Goal: Communication & Community: Answer question/provide support

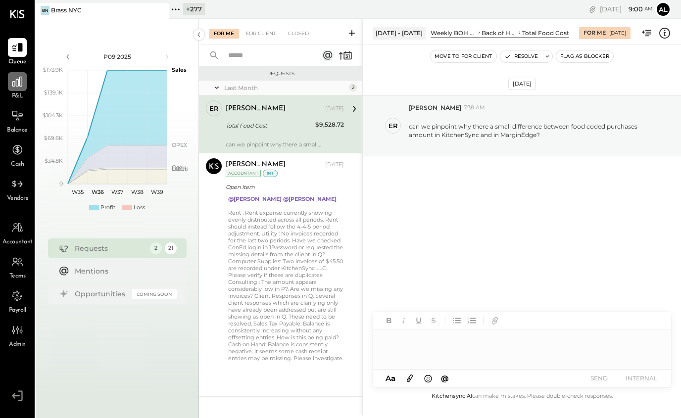
click at [12, 81] on icon at bounding box center [17, 81] width 13 height 13
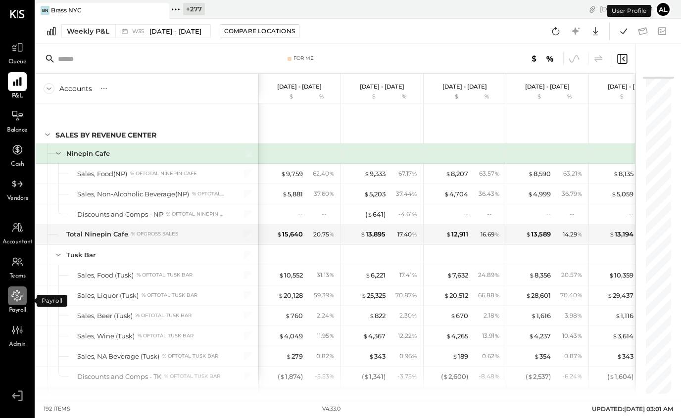
click at [23, 302] on icon at bounding box center [17, 296] width 13 height 13
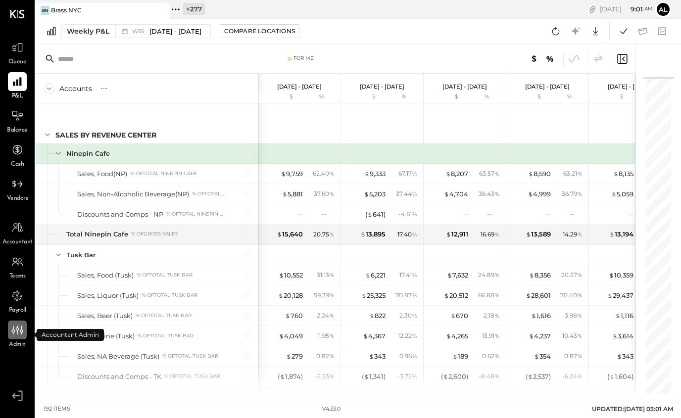
click at [18, 337] on div at bounding box center [17, 330] width 19 height 19
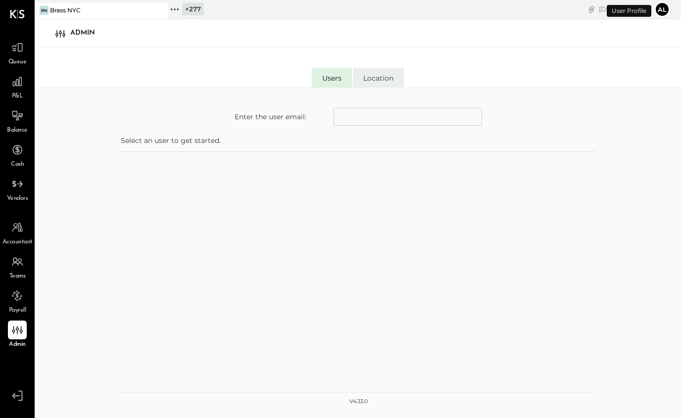
click at [398, 72] on li "Location" at bounding box center [378, 78] width 51 height 20
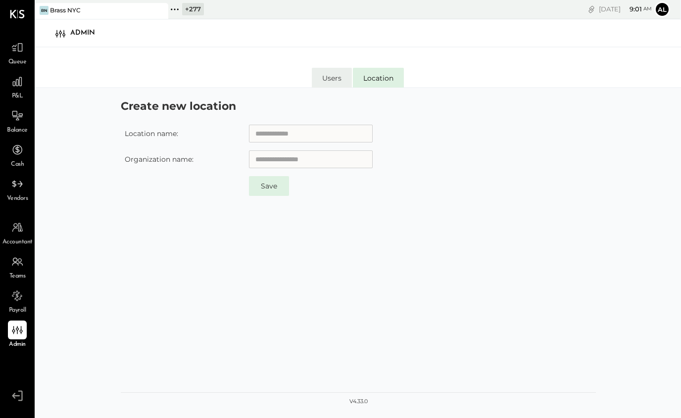
click at [329, 83] on li "Users" at bounding box center [332, 78] width 40 height 20
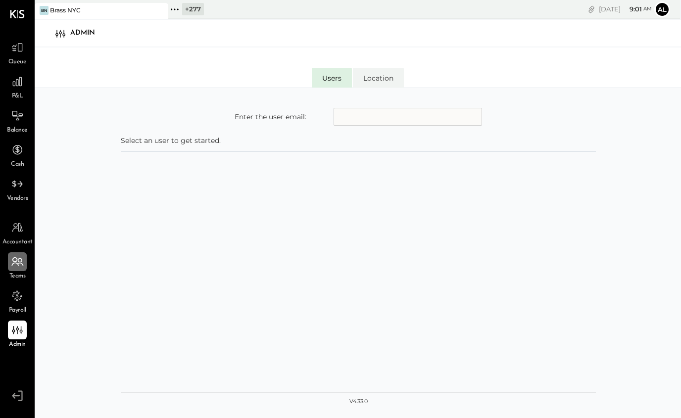
click at [21, 257] on icon at bounding box center [17, 262] width 13 height 13
click at [15, 232] on icon at bounding box center [17, 227] width 13 height 13
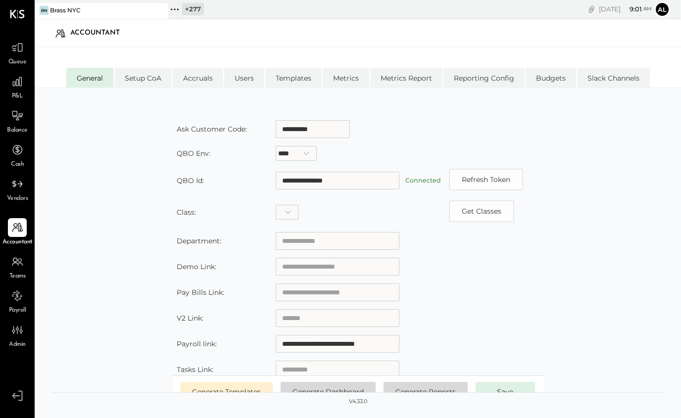
scroll to position [139, 0]
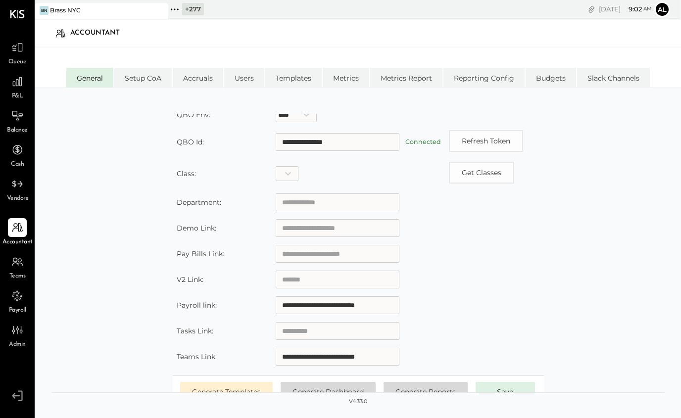
click at [350, 306] on input "**********" at bounding box center [338, 306] width 124 height 18
paste input "**********"
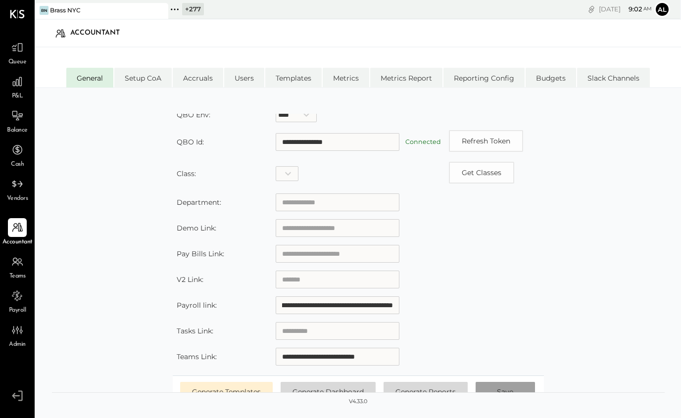
type input "**********"
click at [508, 390] on span "Save" at bounding box center [505, 392] width 16 height 9
click at [15, 51] on icon at bounding box center [17, 47] width 12 height 9
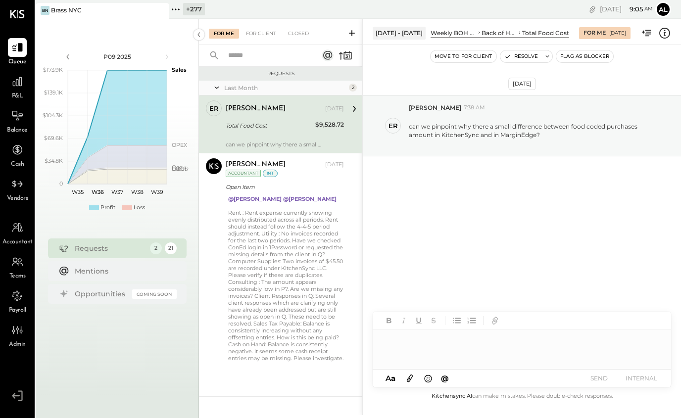
click at [231, 88] on div "Last Month" at bounding box center [285, 88] width 122 height 8
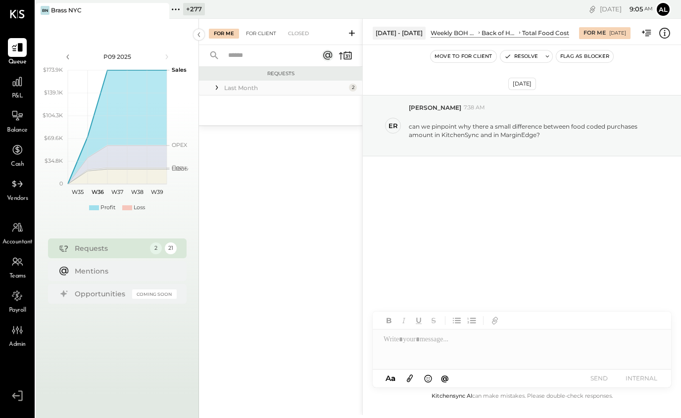
click at [280, 30] on div "For Client" at bounding box center [261, 34] width 40 height 10
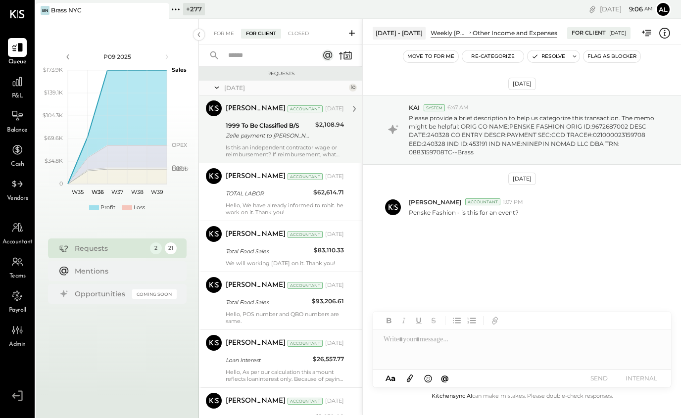
click at [263, 147] on div "Is this an independent contractor wage or reimbursement? If reimbursement, what…" at bounding box center [285, 151] width 118 height 14
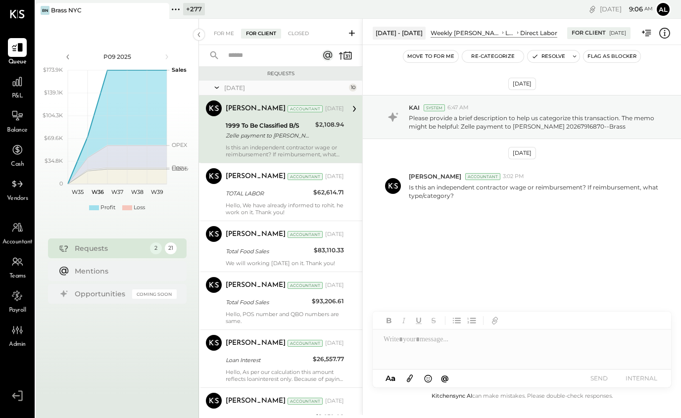
click at [297, 40] on div "For Me For Client Closed" at bounding box center [280, 32] width 163 height 26
click at [233, 33] on div "For Me" at bounding box center [224, 34] width 30 height 10
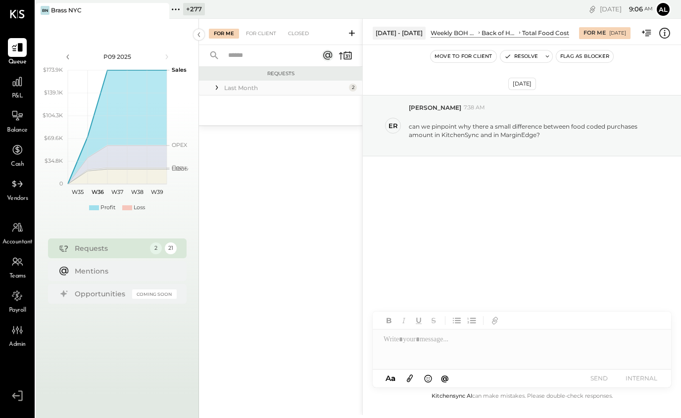
click at [215, 84] on icon at bounding box center [217, 88] width 10 height 10
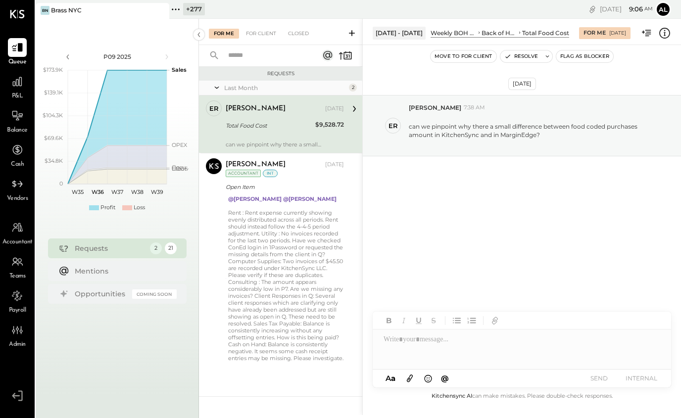
click at [253, 123] on div "Total Food Cost" at bounding box center [269, 126] width 87 height 10
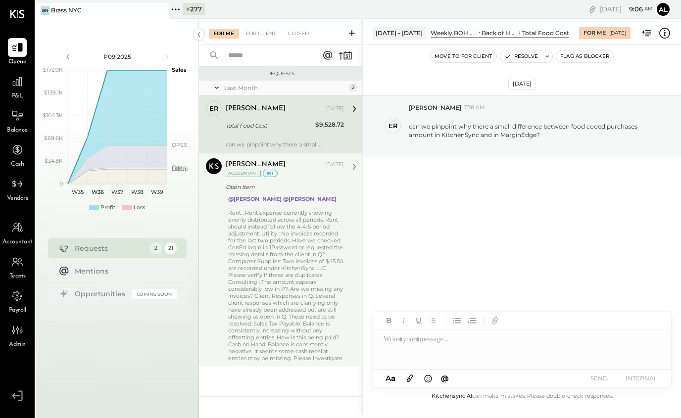
click at [274, 254] on div "Rent : Rent expense currently showing evenly distributed across all periods. Re…" at bounding box center [286, 285] width 116 height 153
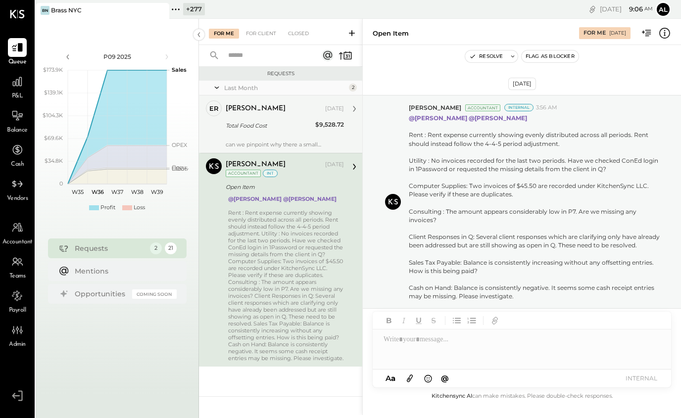
click at [285, 139] on div at bounding box center [285, 137] width 118 height 7
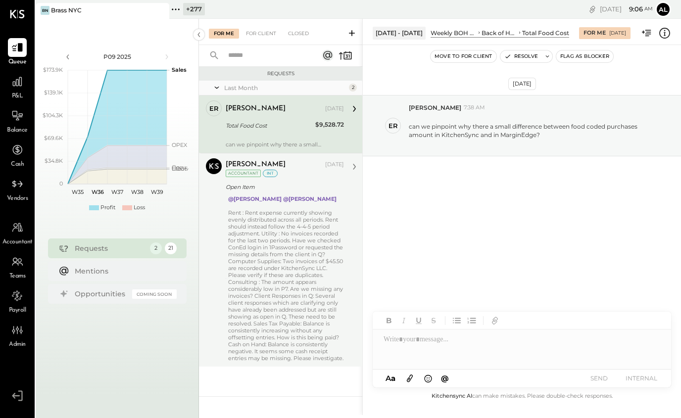
click at [291, 234] on div "Rent : Rent expense currently showing evenly distributed across all periods. Re…" at bounding box center [286, 285] width 116 height 153
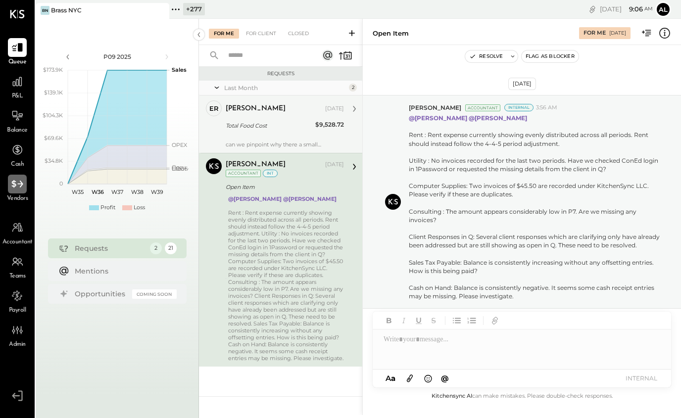
click at [19, 189] on icon at bounding box center [17, 184] width 13 height 13
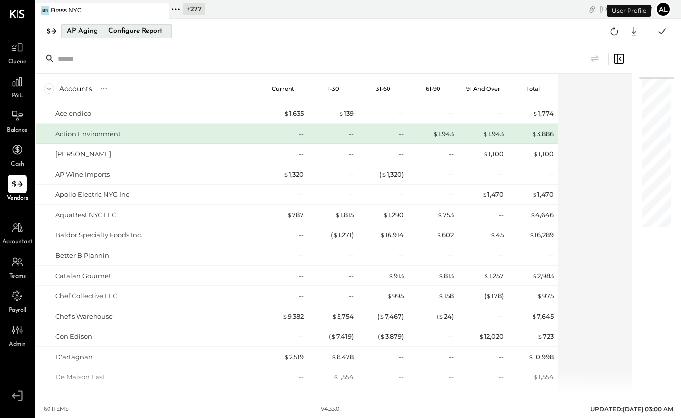
click at [85, 36] on div "AP Aging" at bounding box center [82, 31] width 31 height 16
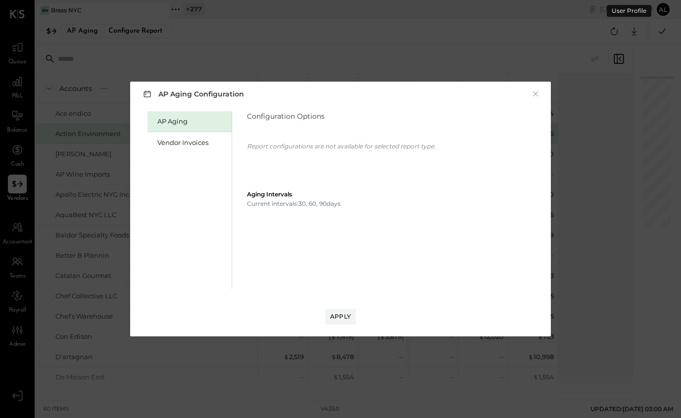
click at [185, 154] on div "AP Aging Vendor Invoices" at bounding box center [190, 200] width 85 height 178
click at [184, 150] on div "Vendor Invoices" at bounding box center [190, 142] width 84 height 21
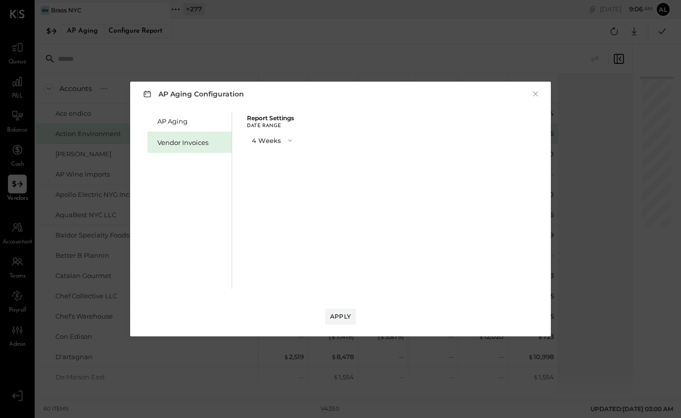
click at [271, 146] on button "4 Weeks" at bounding box center [273, 140] width 52 height 18
click at [271, 163] on div "8 Weeks" at bounding box center [273, 159] width 51 height 18
click at [338, 314] on div "Apply" at bounding box center [340, 316] width 21 height 8
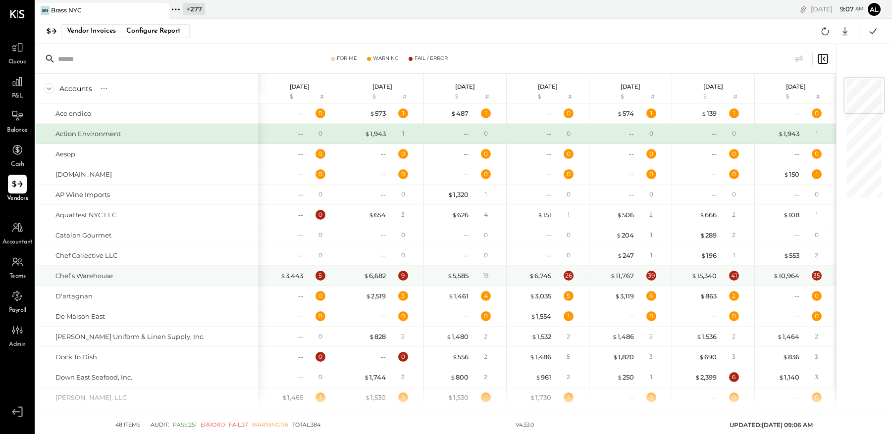
click at [489, 276] on div "19" at bounding box center [487, 275] width 32 height 8
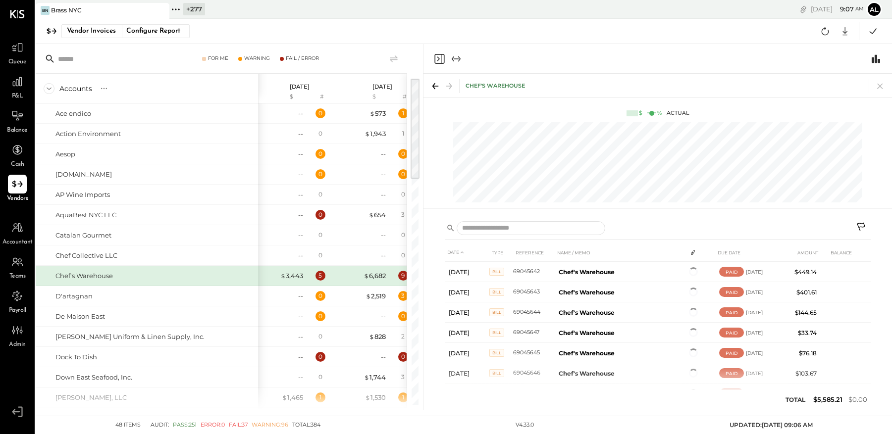
click at [437, 57] on icon "Close panel" at bounding box center [439, 59] width 12 height 12
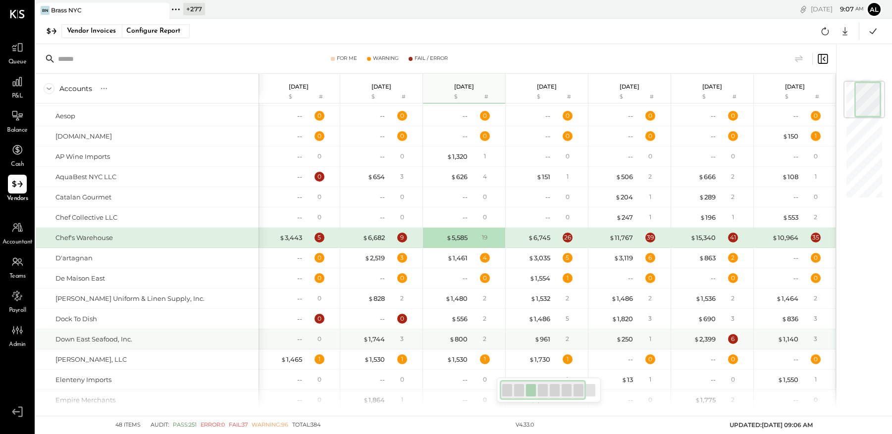
scroll to position [32, 0]
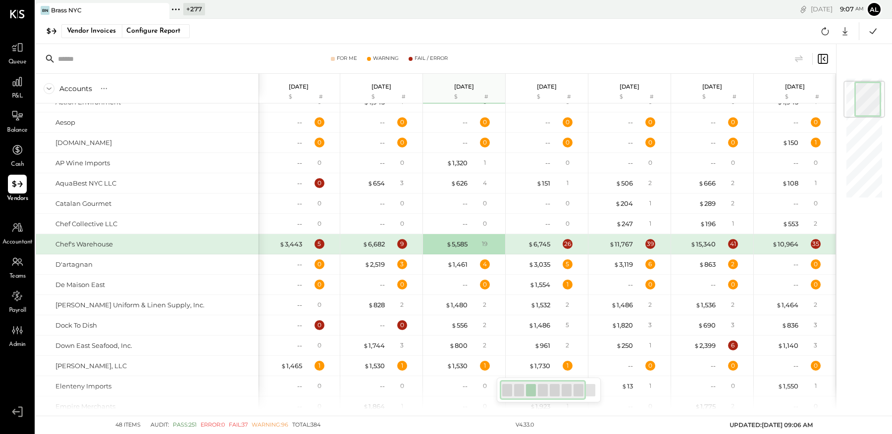
click at [403, 236] on div "$ 6,682 9" at bounding box center [382, 244] width 74 height 20
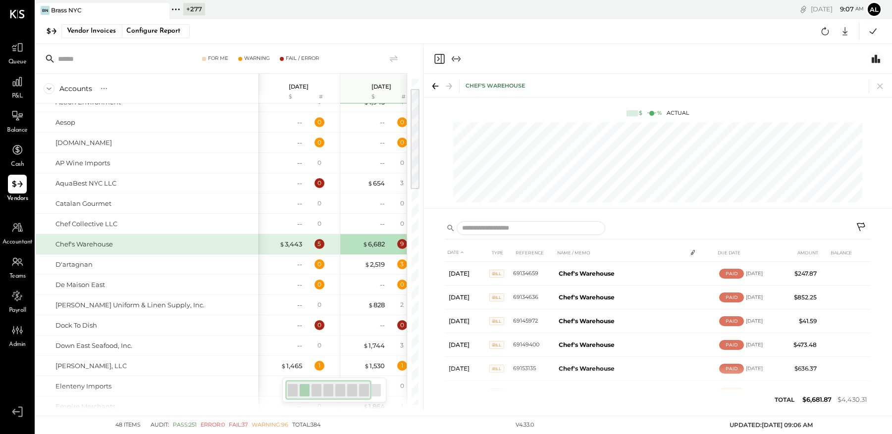
click at [681, 58] on icon "Switch to Chart module" at bounding box center [876, 58] width 8 height 8
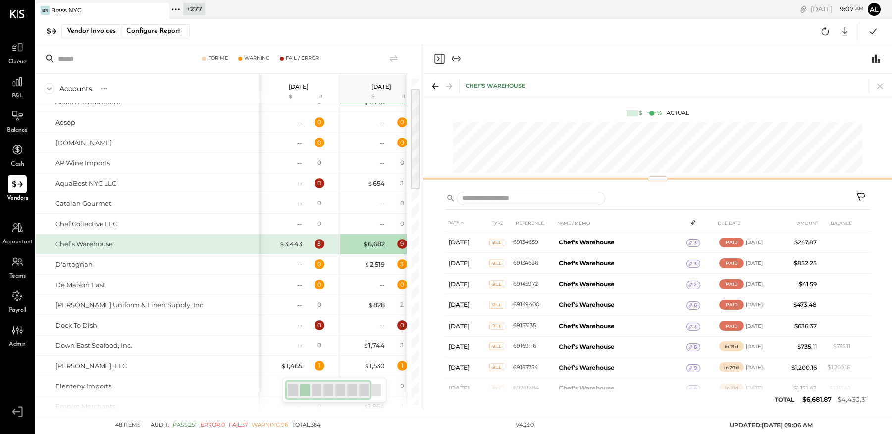
click at [644, 169] on div "Chef's Warehouse $ % Actual" at bounding box center [657, 129] width 468 height 111
drag, startPoint x: 653, startPoint y: 179, endPoint x: 630, endPoint y: 71, distance: 109.8
click at [630, 71] on div "Chef's Warehouse $ % Actual DATE TYPE REFERENCE NAME / MEMO DUE DATE AMOUNT BAL…" at bounding box center [657, 227] width 468 height 366
click at [658, 182] on div "Chef's Warehouse $ % Actual" at bounding box center [657, 129] width 468 height 111
click at [648, 122] on div "Chef's Warehouse $ % Actual" at bounding box center [657, 129] width 468 height 111
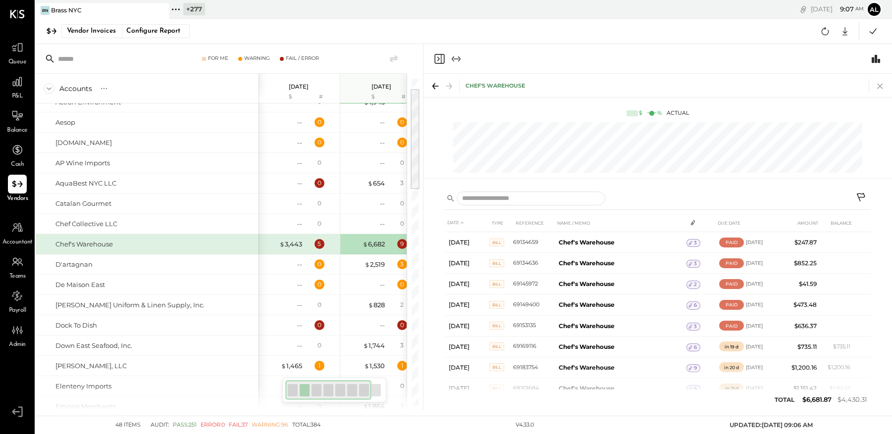
click at [681, 88] on icon at bounding box center [880, 86] width 14 height 14
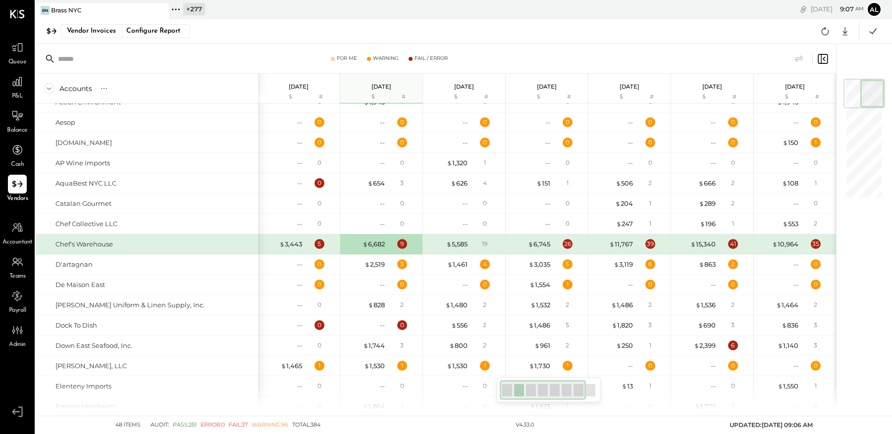
click at [9, 92] on div "P&L" at bounding box center [17, 86] width 19 height 29
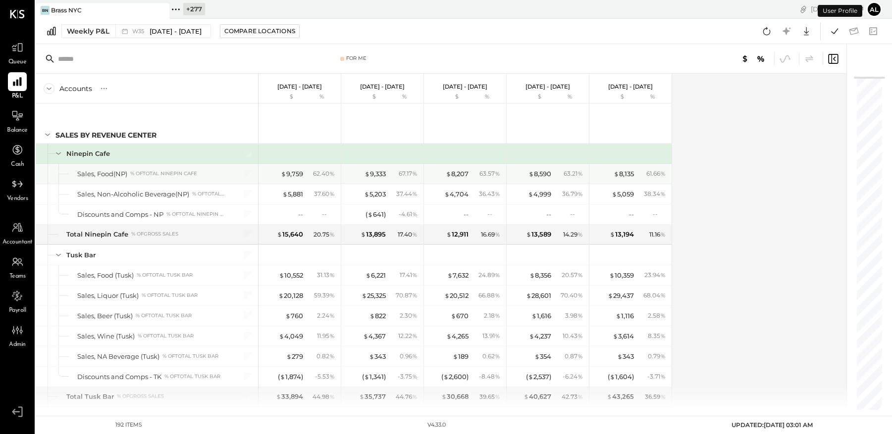
click at [300, 178] on div "$ 9,759 62.40 %" at bounding box center [300, 174] width 74 height 20
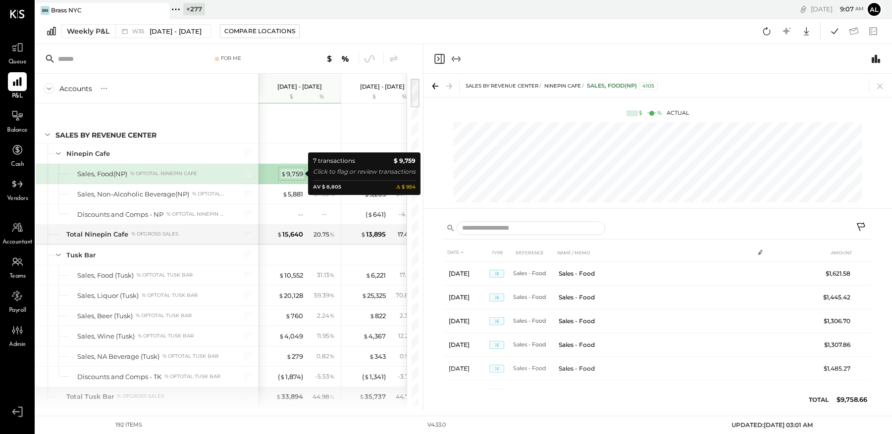
scroll to position [0, 50]
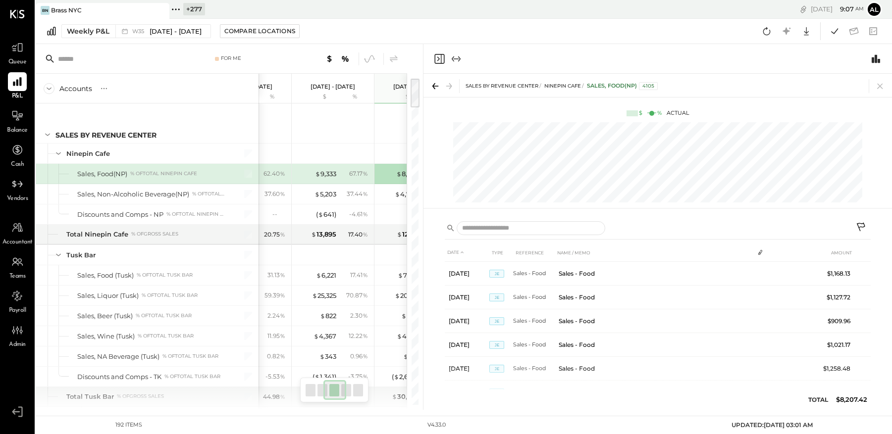
scroll to position [0, 132]
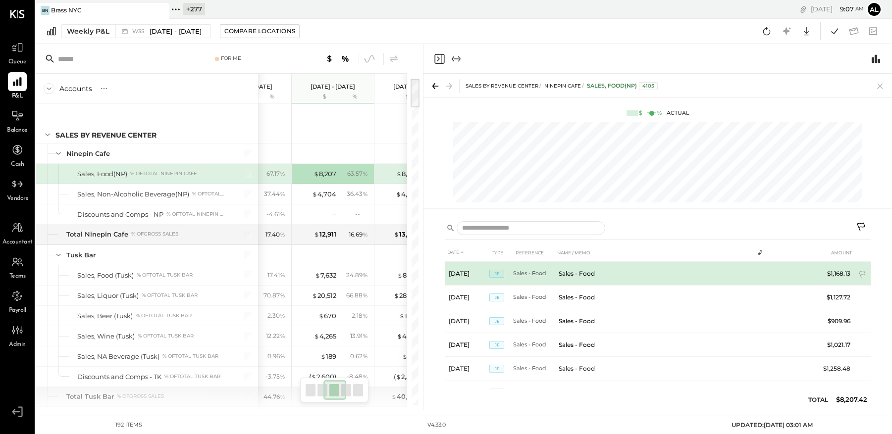
click at [533, 268] on td "Sales - Food" at bounding box center [534, 274] width 42 height 24
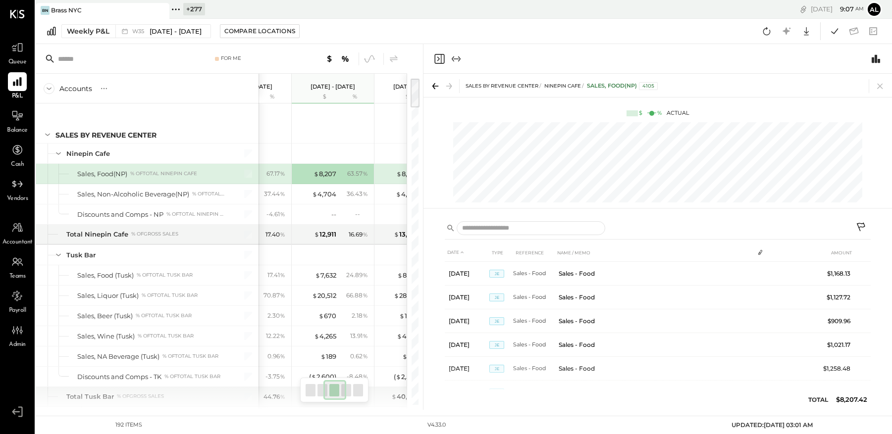
scroll to position [5, 0]
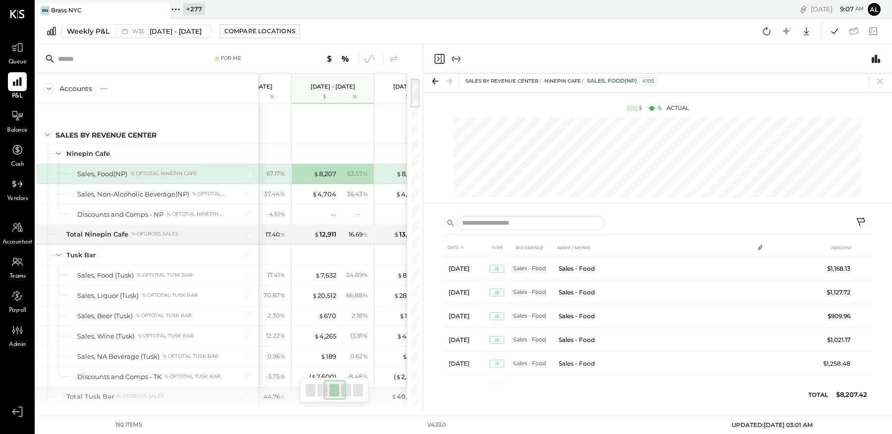
click at [454, 56] on icon "Expand panel (e)" at bounding box center [456, 59] width 12 height 12
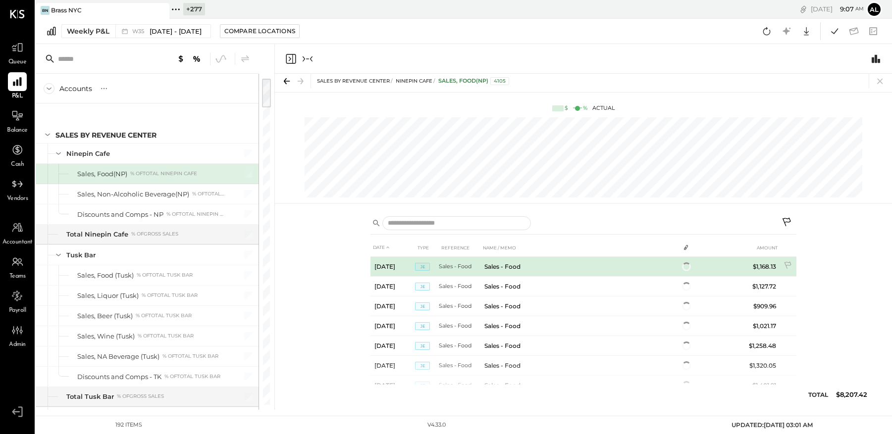
click at [452, 274] on td "Sales - Food" at bounding box center [460, 267] width 42 height 20
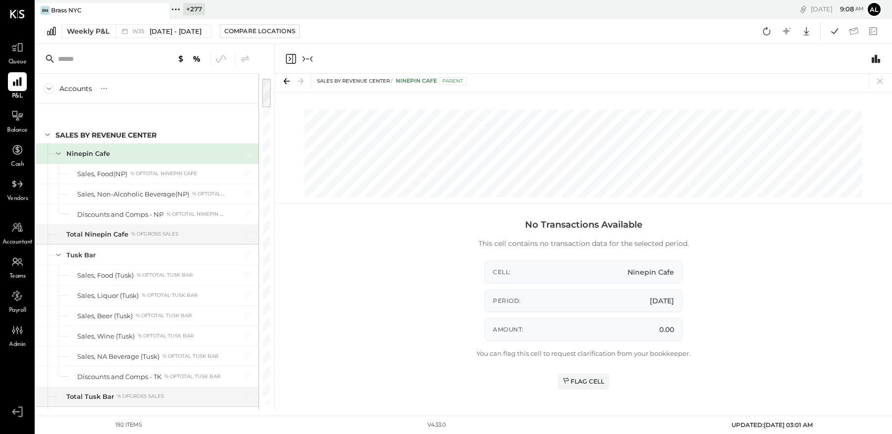
scroll to position [0, 289]
click at [446, 269] on div "No Transactions Available This cell contains no transaction data for the select…" at bounding box center [583, 312] width 426 height 196
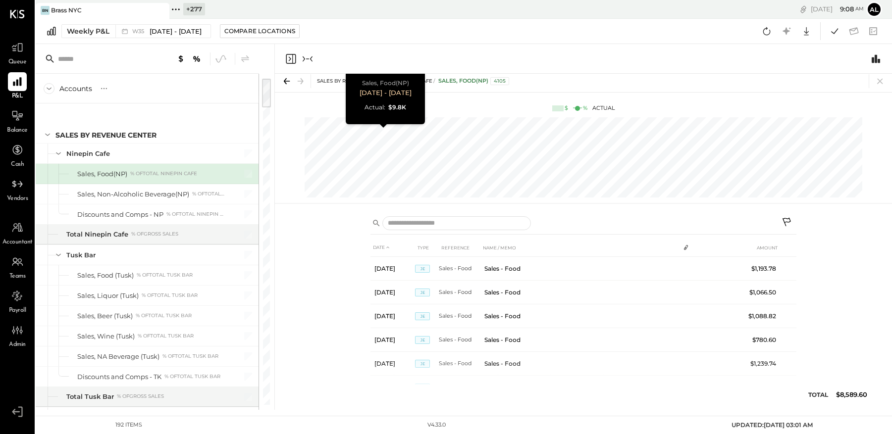
scroll to position [0, 206]
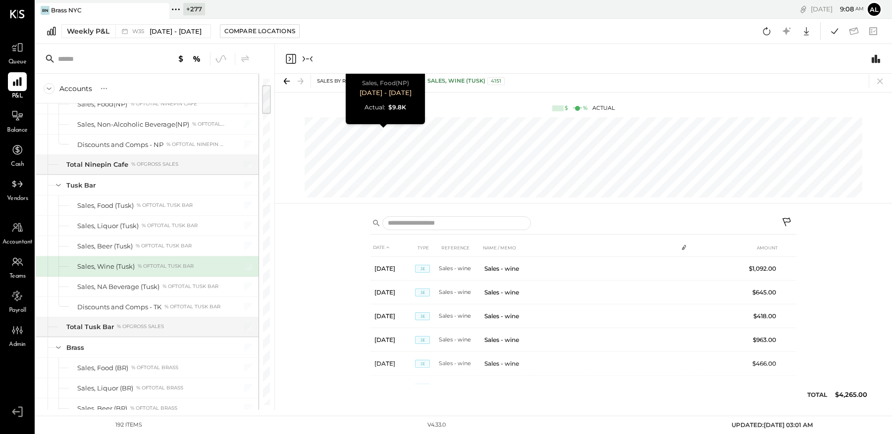
scroll to position [90, 0]
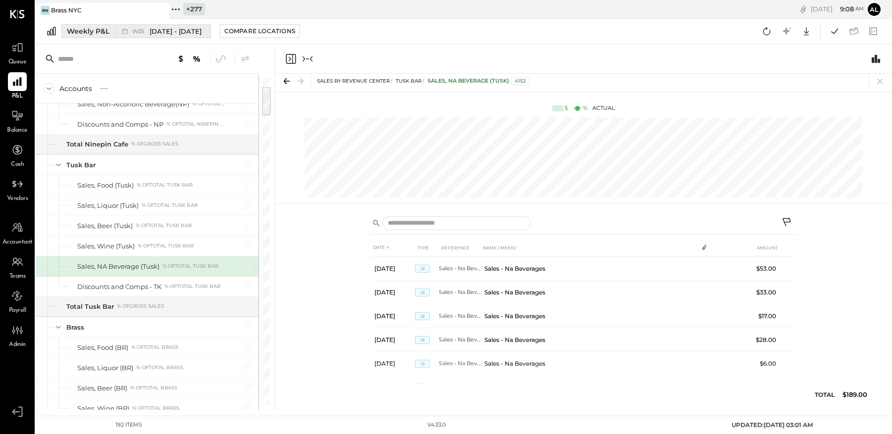
click at [92, 32] on div "Weekly P&L" at bounding box center [88, 31] width 43 height 10
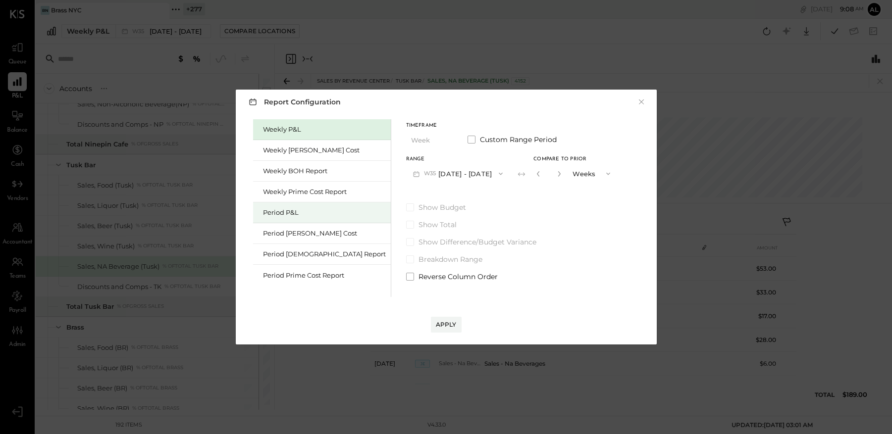
click at [325, 213] on div "Period P&L" at bounding box center [324, 212] width 123 height 9
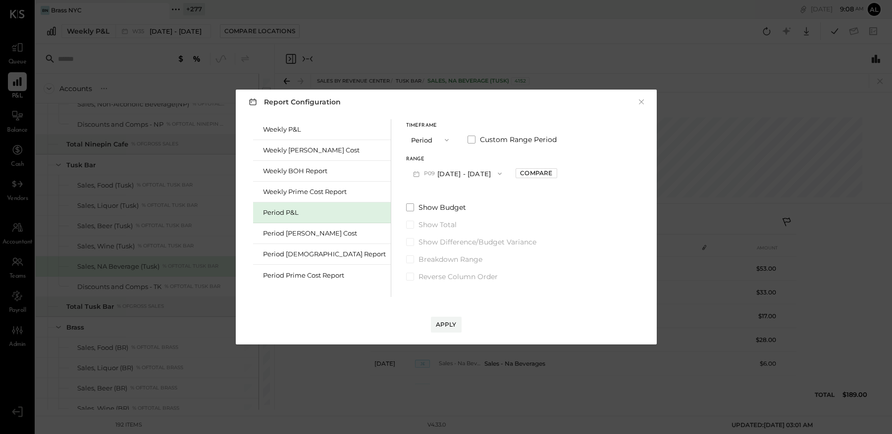
click at [435, 175] on button "P09 Aug 25 - Sep 28, 2025" at bounding box center [457, 173] width 103 height 18
click at [432, 194] on span "Jul 28 - Aug 24, 2025" at bounding box center [452, 196] width 47 height 8
click at [517, 178] on div "Range P08 Jul 28 - Aug 24, 2025 Compare" at bounding box center [481, 170] width 151 height 26
click at [520, 175] on div "Compare" at bounding box center [536, 173] width 32 height 8
click at [555, 173] on icon "button" at bounding box center [558, 174] width 6 height 6
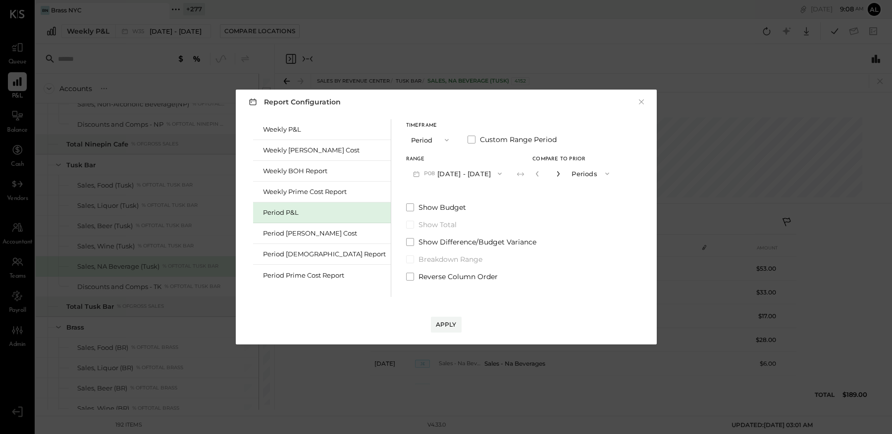
click at [555, 173] on icon "button" at bounding box center [558, 174] width 6 height 6
type input "*"
click at [447, 325] on div "Apply" at bounding box center [446, 324] width 21 height 8
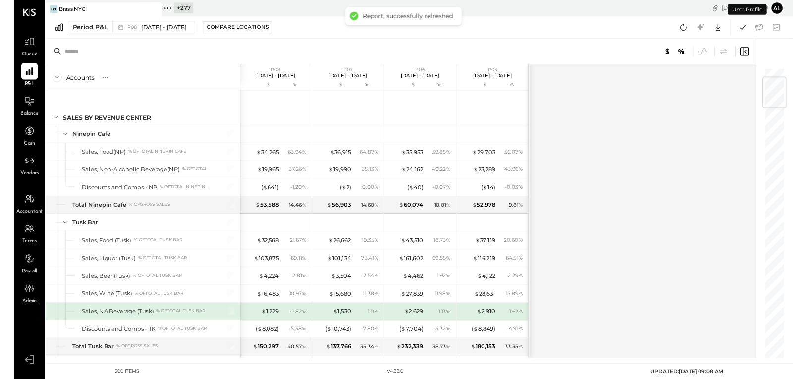
scroll to position [90, 0]
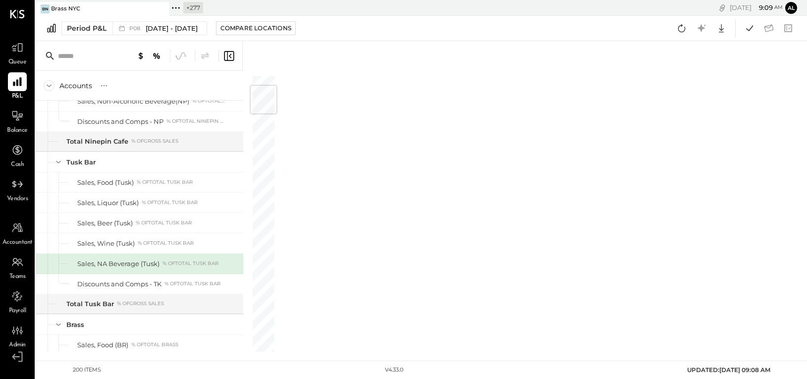
click at [225, 56] on icon at bounding box center [229, 56] width 12 height 12
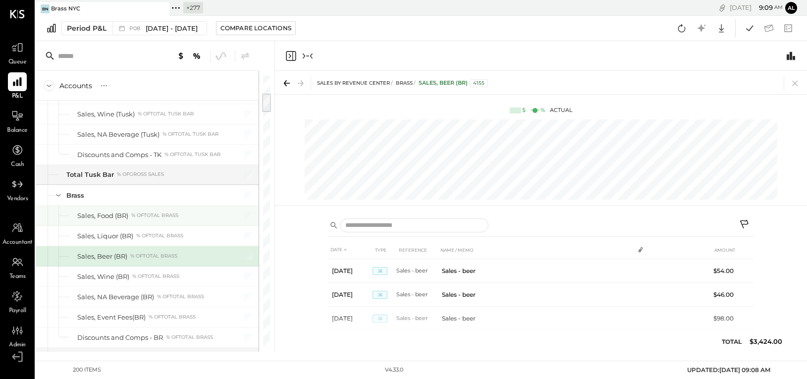
scroll to position [240, 0]
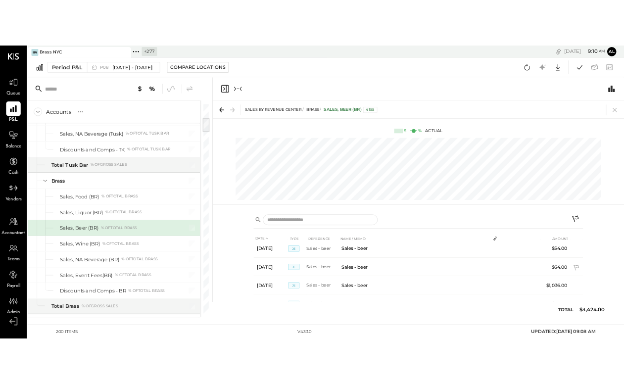
scroll to position [307, 0]
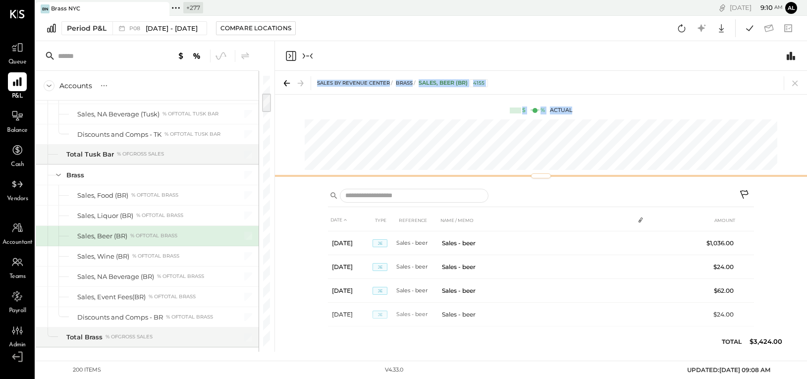
drag, startPoint x: 587, startPoint y: 205, endPoint x: 575, endPoint y: 62, distance: 144.1
click at [575, 62] on div "Sales by Revenue Center Brass Sales, Beer (BR) 4155 $ % Actual DATE TYPE REFERE…" at bounding box center [541, 196] width 532 height 310
drag, startPoint x: 540, startPoint y: 176, endPoint x: 510, endPoint y: 92, distance: 89.6
click at [510, 92] on div "Sales by Revenue Center Brass Sales, Beer (BR) 4155 $ % Actual" at bounding box center [541, 126] width 532 height 111
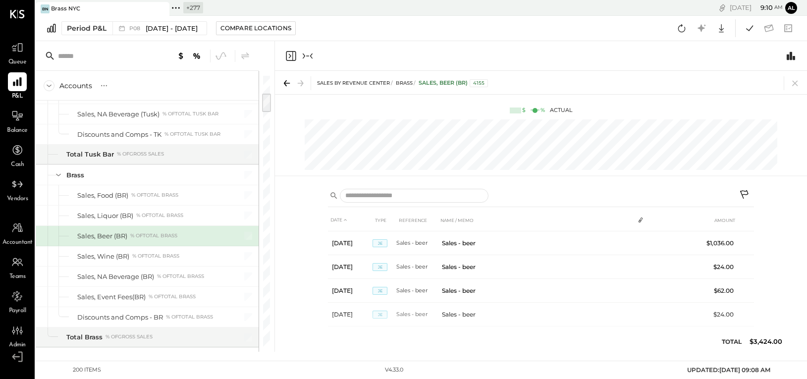
click at [532, 117] on div at bounding box center [541, 151] width 532 height 74
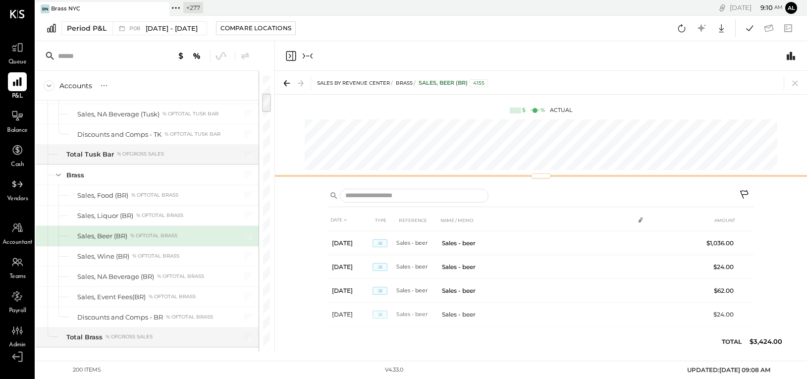
click at [547, 176] on div at bounding box center [541, 175] width 20 height 5
click at [546, 160] on div "Sales by Revenue Center Brass Sales, Beer (BR) 4155 $ % Actual" at bounding box center [541, 126] width 532 height 111
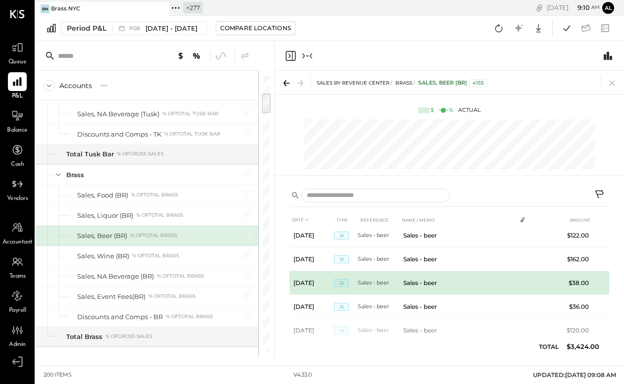
scroll to position [596, 0]
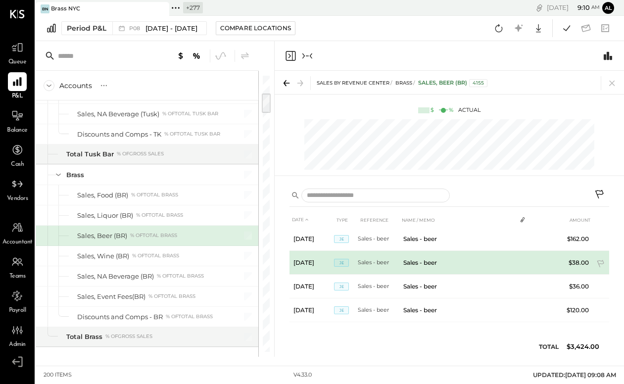
click at [446, 262] on td "Sales - beer" at bounding box center [458, 263] width 117 height 24
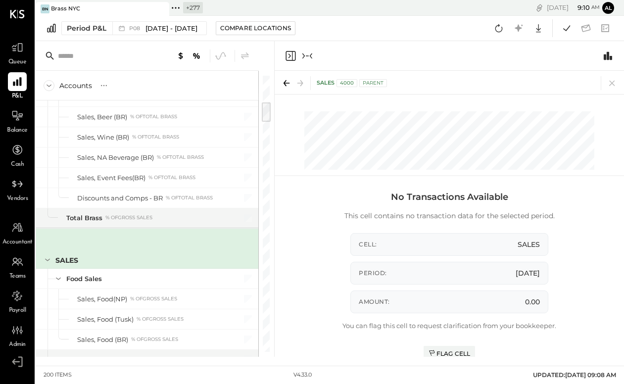
scroll to position [338, 0]
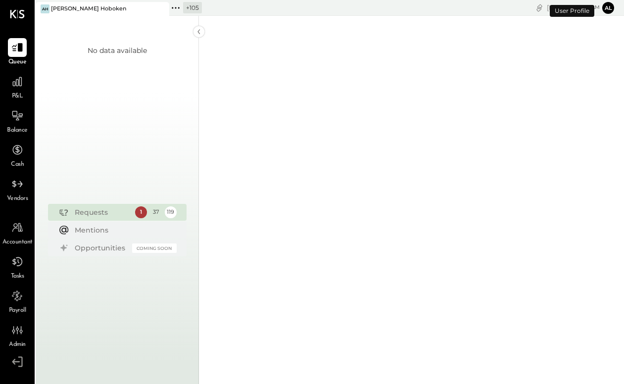
click at [15, 92] on span "P&L" at bounding box center [17, 96] width 11 height 9
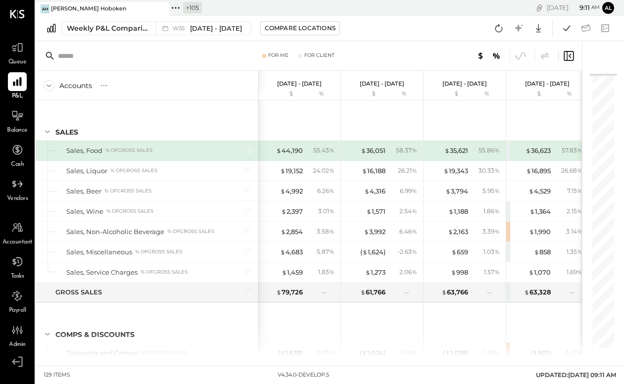
click at [572, 60] on icon at bounding box center [569, 56] width 10 height 10
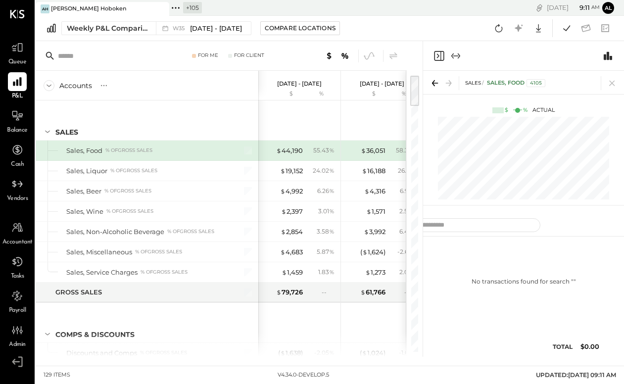
click at [295, 156] on div "$ 44,190 55.43 %" at bounding box center [300, 151] width 74 height 20
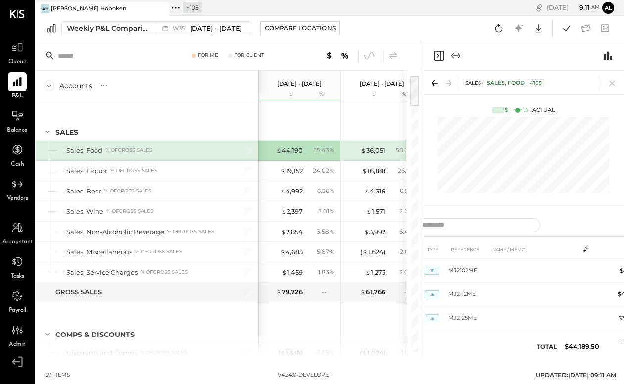
click at [459, 53] on icon "Expand panel (e)" at bounding box center [456, 56] width 12 height 12
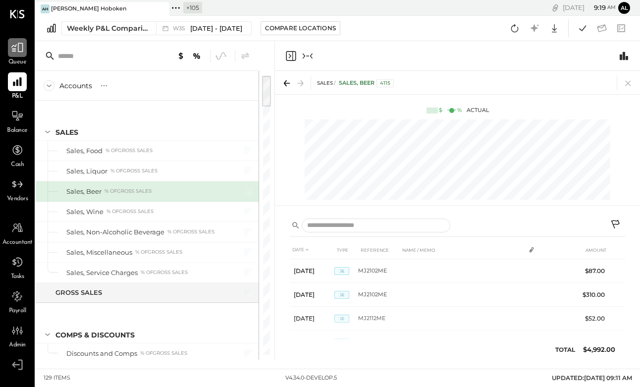
click at [22, 46] on icon at bounding box center [17, 47] width 13 height 13
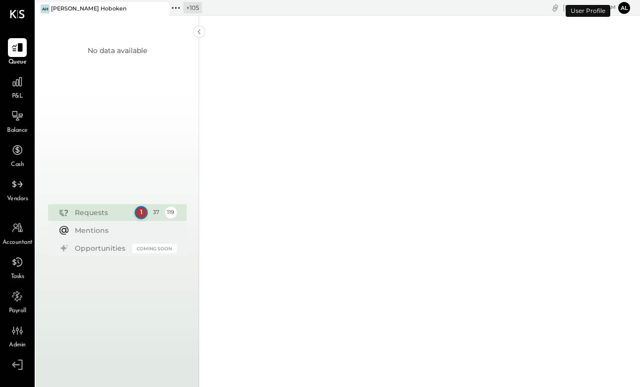
click at [140, 210] on body "Queue P&L Balance Cash Vendors Accountant Tasks Payroll Admin v 4.34.0-develop.…" at bounding box center [320, 193] width 640 height 387
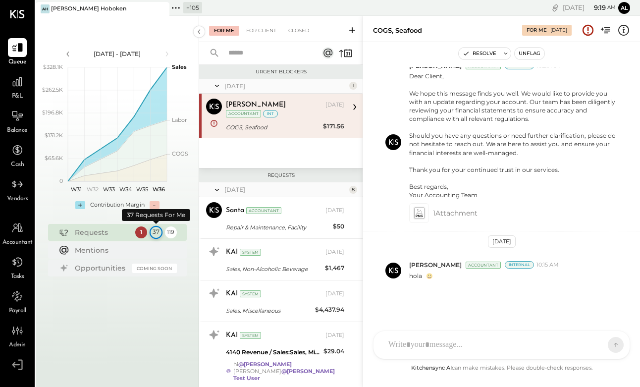
click at [158, 234] on div "37" at bounding box center [155, 232] width 13 height 13
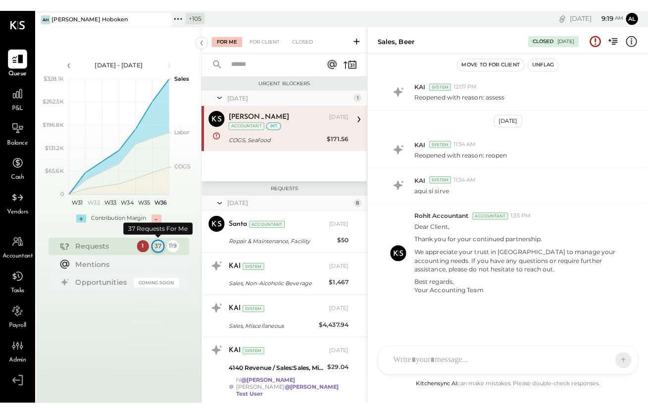
scroll to position [61, 0]
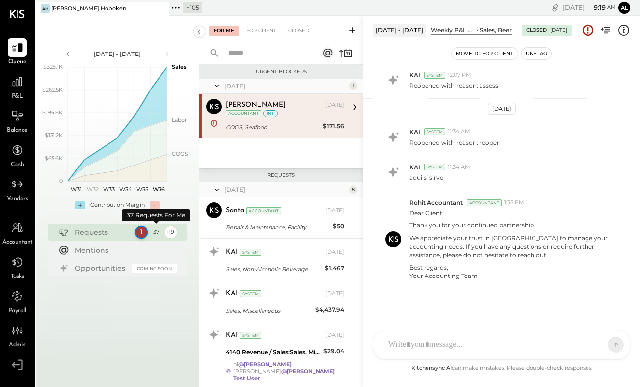
click at [139, 235] on div "1" at bounding box center [140, 232] width 13 height 13
click at [132, 234] on div "Requests 1 37 119" at bounding box center [117, 232] width 139 height 17
click at [157, 235] on div "37" at bounding box center [155, 232] width 13 height 13
click at [170, 230] on div "119" at bounding box center [170, 232] width 13 height 13
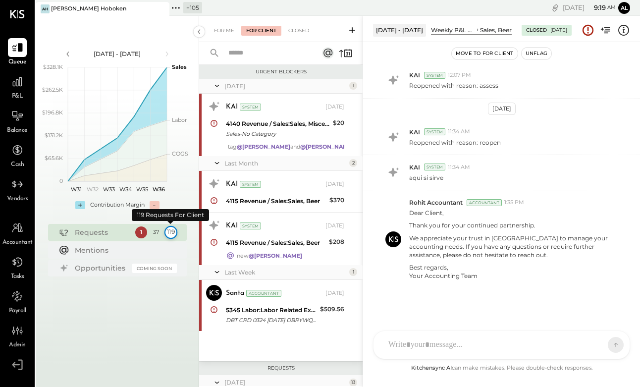
click at [169, 231] on div "119" at bounding box center [170, 232] width 13 height 13
click at [157, 233] on div "37" at bounding box center [155, 232] width 13 height 13
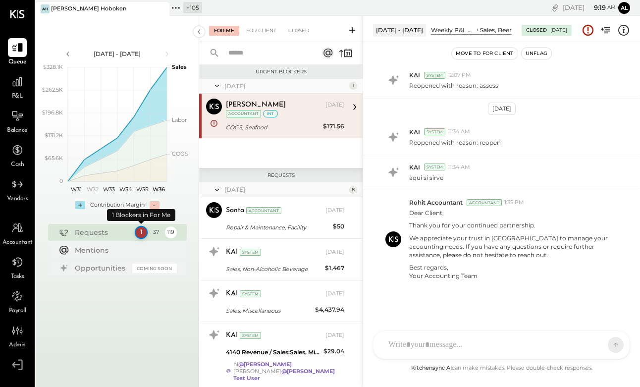
click at [138, 233] on div "1" at bounding box center [140, 232] width 13 height 13
click at [139, 233] on div "1" at bounding box center [140, 232] width 13 height 13
click at [150, 233] on div "1 37 119" at bounding box center [156, 232] width 42 height 12
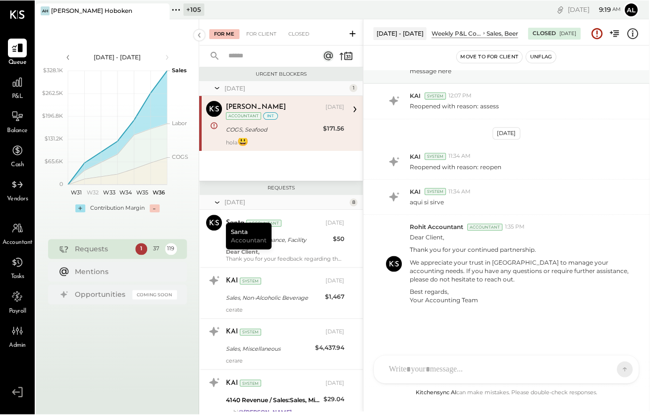
scroll to position [44, 0]
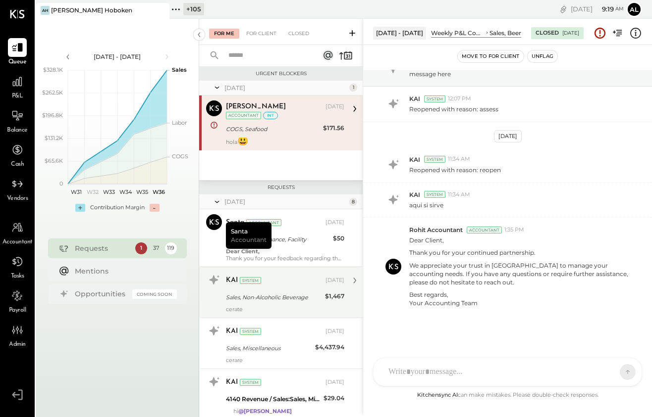
click at [266, 293] on div "Sales, Non-Alcoholic Beverage" at bounding box center [274, 298] width 96 height 10
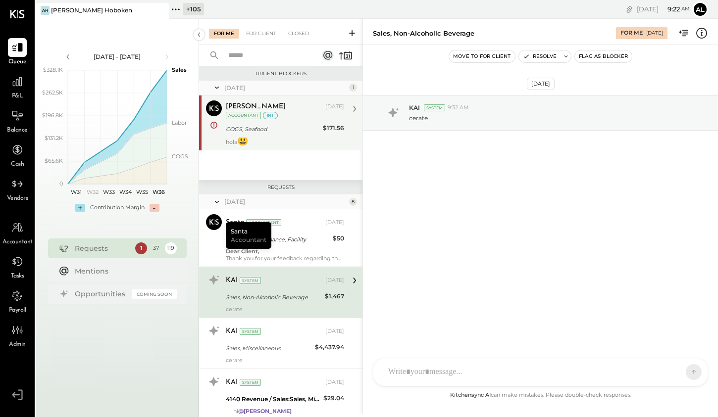
click at [234, 141] on div "hola 😃" at bounding box center [285, 142] width 118 height 8
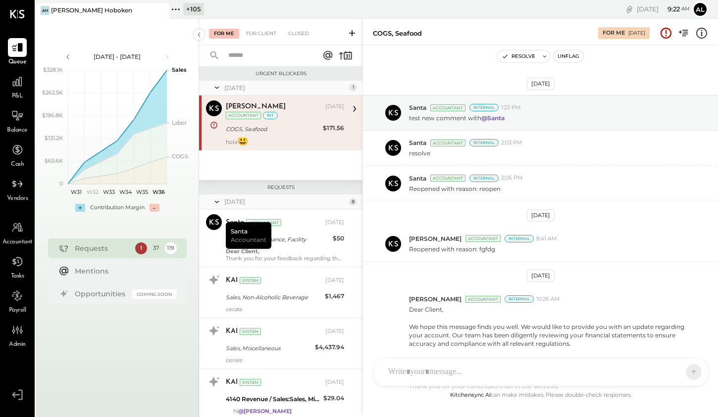
scroll to position [193, 0]
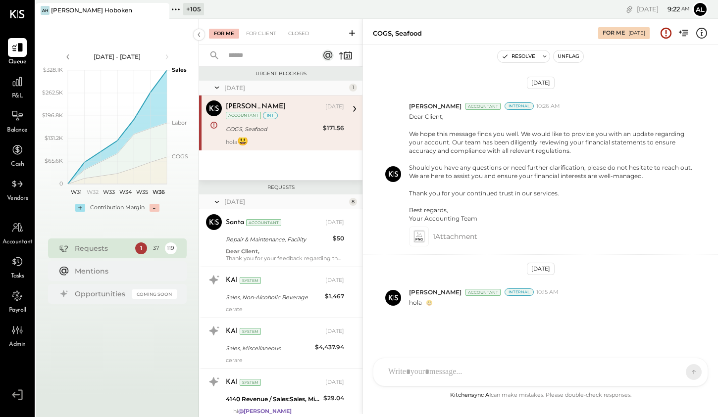
click at [288, 168] on div "[DATE] 1 [PERSON_NAME] Accountant [PERSON_NAME] [DATE] Accountant int COGS, Sea…" at bounding box center [280, 131] width 163 height 100
click at [325, 56] on rect at bounding box center [328, 56] width 12 height 12
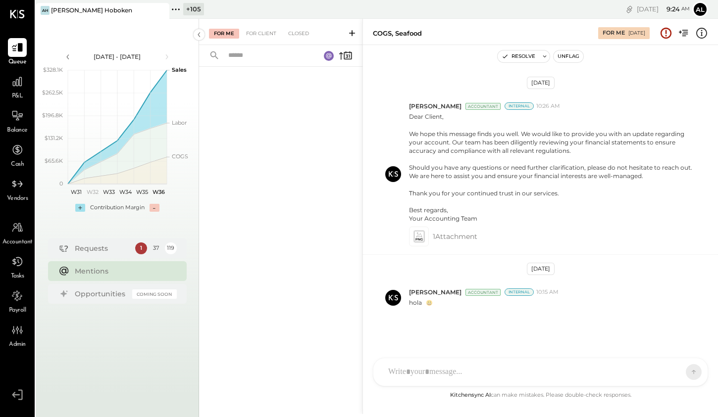
click at [327, 58] on icon at bounding box center [328, 55] width 5 height 5
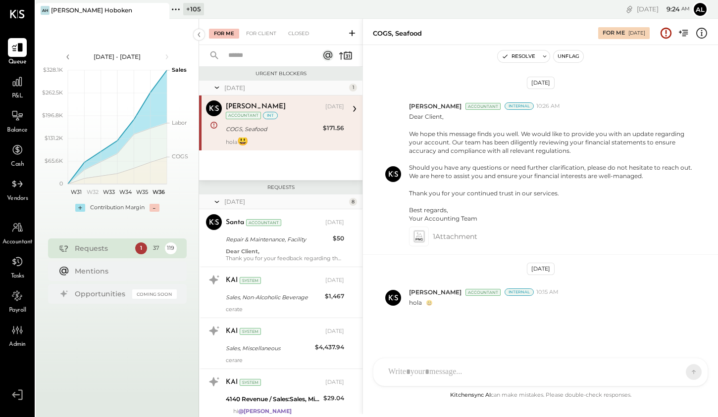
click at [327, 58] on rect at bounding box center [328, 56] width 12 height 12
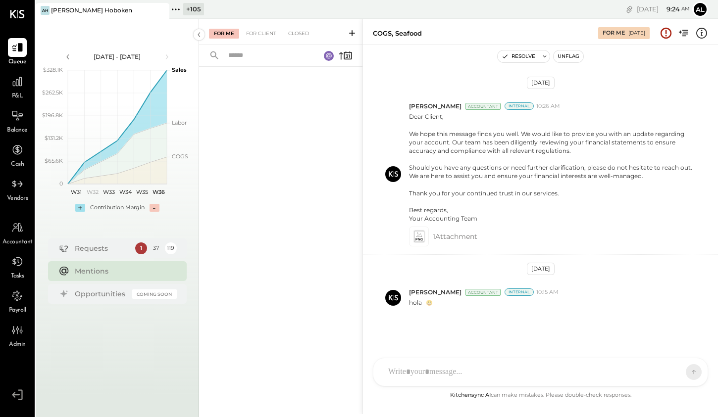
click at [327, 58] on rect at bounding box center [329, 56] width 10 height 10
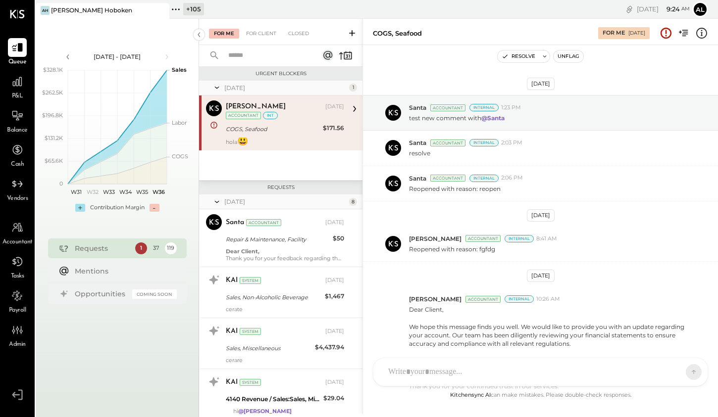
click at [354, 107] on icon at bounding box center [354, 109] width 13 height 13
click at [298, 125] on div "COGS, Seafood" at bounding box center [273, 129] width 94 height 10
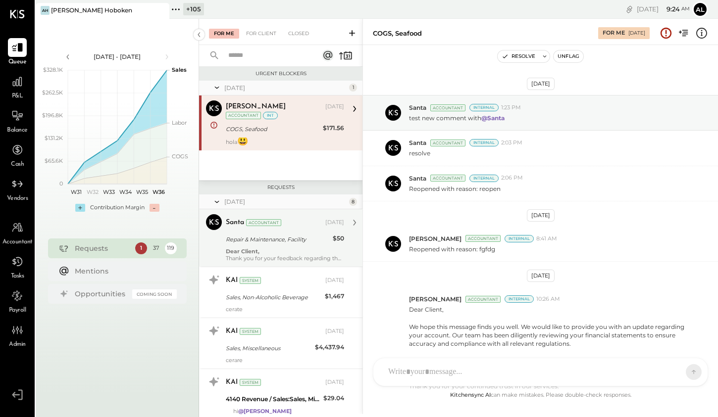
click at [301, 238] on div "Repair & Maintenance, Facility" at bounding box center [278, 240] width 104 height 10
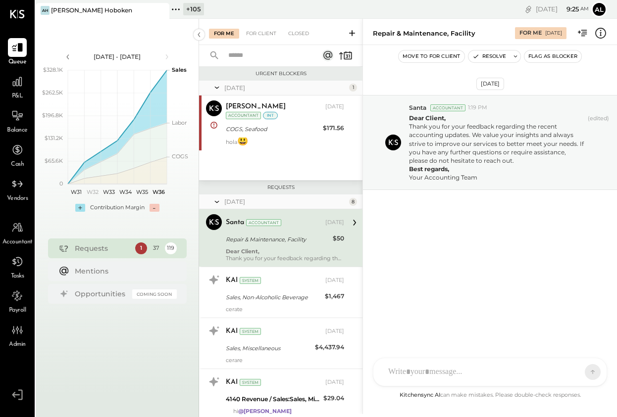
click at [582, 35] on icon at bounding box center [584, 33] width 6 height 6
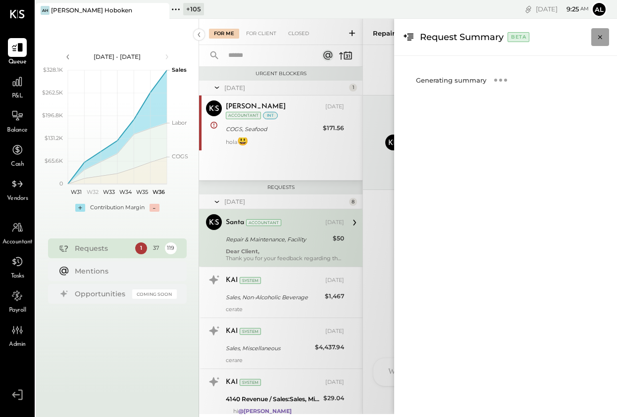
click at [602, 39] on icon "Close panel" at bounding box center [600, 37] width 10 height 10
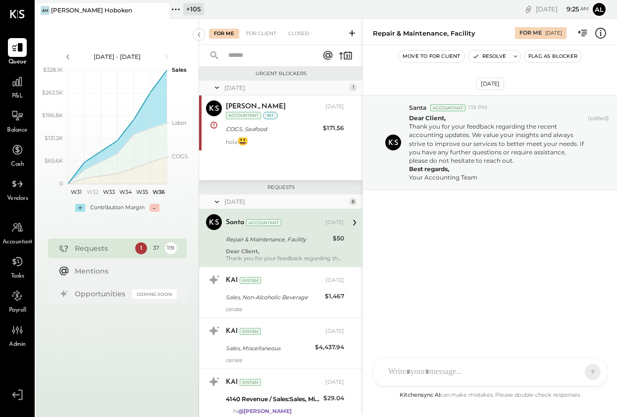
click at [600, 37] on icon at bounding box center [600, 33] width 13 height 13
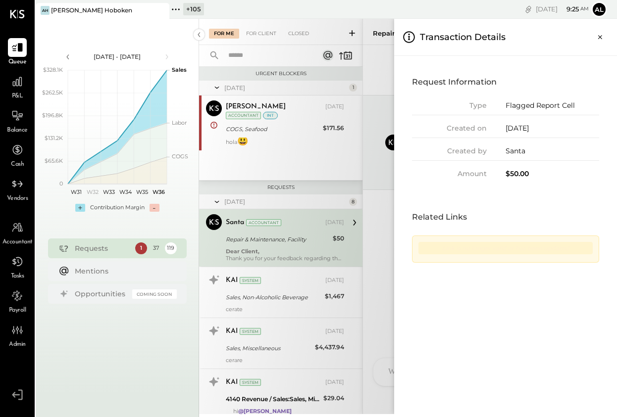
click at [495, 254] on div "Link is no longer valid or has been updated" at bounding box center [505, 248] width 174 height 12
click at [599, 40] on icon "Close panel" at bounding box center [600, 37] width 10 height 10
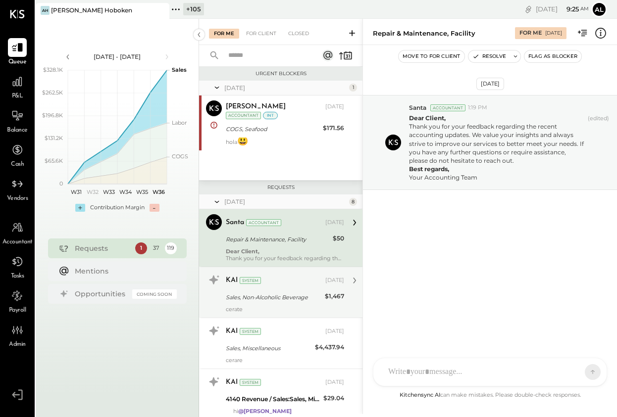
click at [327, 300] on div "$1,467" at bounding box center [334, 297] width 19 height 10
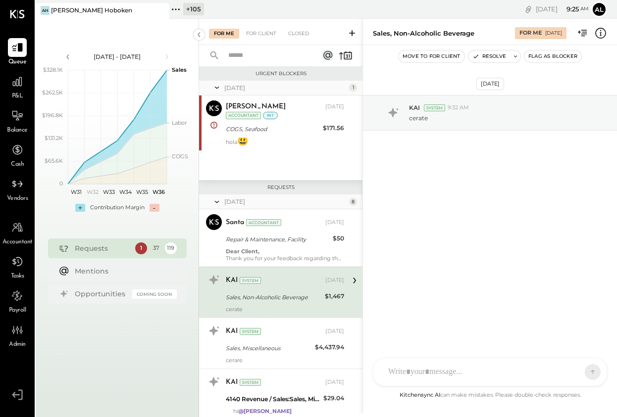
click at [600, 32] on icon at bounding box center [601, 32] width 2 height 0
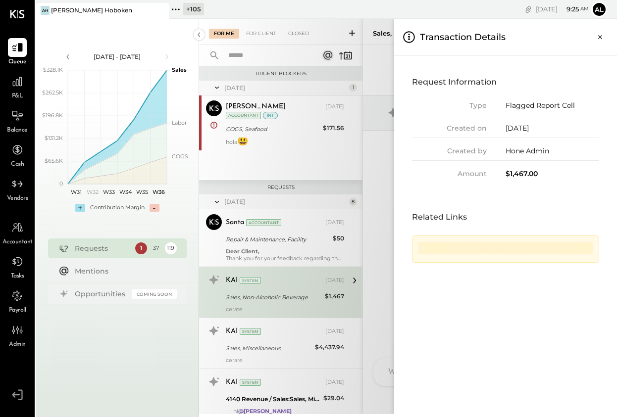
click at [494, 250] on div "Link is no longer valid or has been updated" at bounding box center [505, 248] width 174 height 12
click at [548, 106] on div "Flagged Report Cell" at bounding box center [553, 106] width 94 height 10
click at [596, 43] on button "Close panel" at bounding box center [600, 37] width 18 height 18
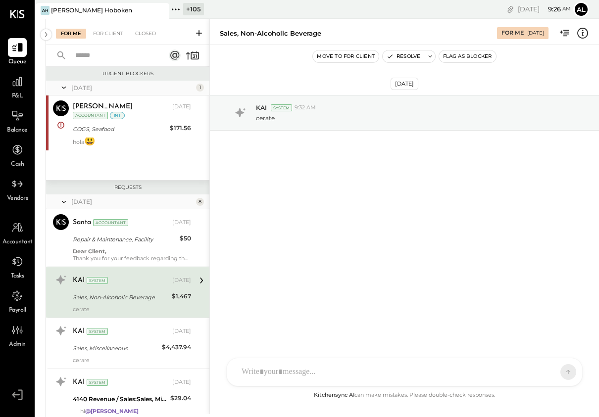
click at [345, 374] on div "AL [PERSON_NAME] S Santa JP [PERSON_NAME] AT [PERSON_NAME] Test User ST Santa T…" at bounding box center [404, 372] width 357 height 29
click at [44, 36] on icon at bounding box center [46, 35] width 11 height 18
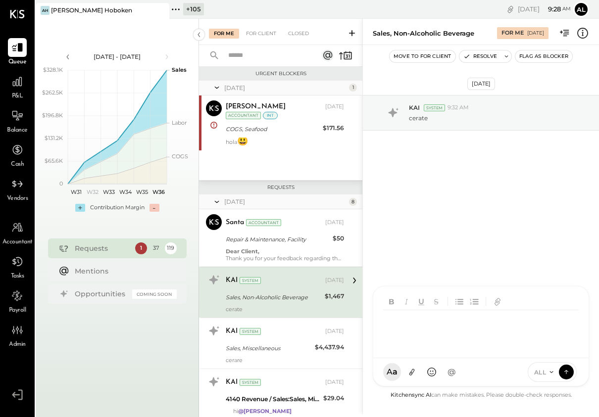
click at [508, 359] on div at bounding box center [480, 323] width 215 height 72
click at [438, 372] on button at bounding box center [431, 372] width 19 height 19
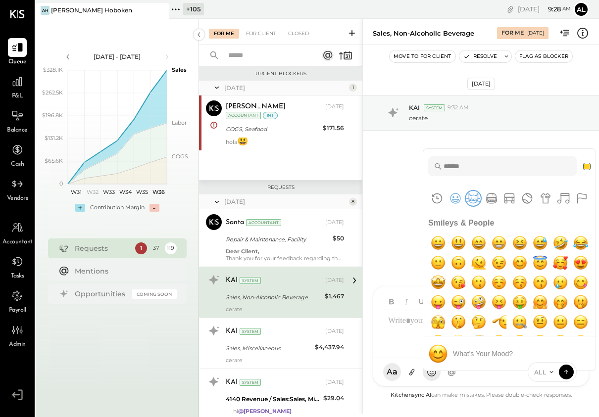
click at [472, 199] on button "Animals & Nature" at bounding box center [473, 198] width 15 height 15
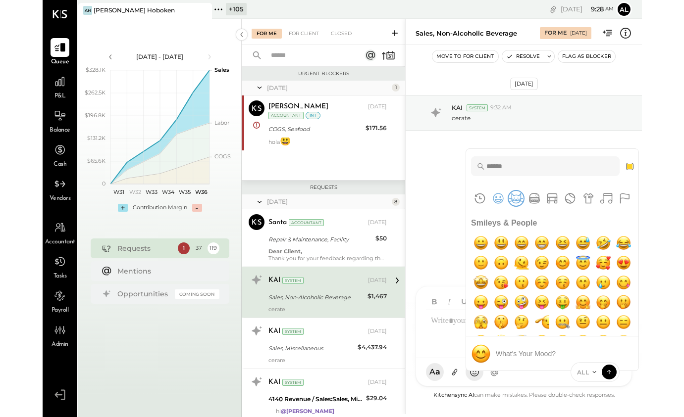
scroll to position [1406, 0]
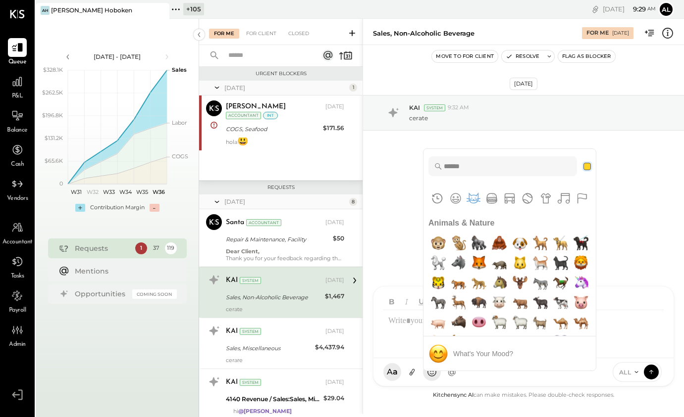
click at [588, 170] on button "Skin tone NEUTRAL" at bounding box center [586, 166] width 7 height 7
click at [587, 167] on button "Skin tone NEUTRAL" at bounding box center [587, 167] width 10 height 10
click at [575, 197] on button "Flags" at bounding box center [581, 198] width 15 height 15
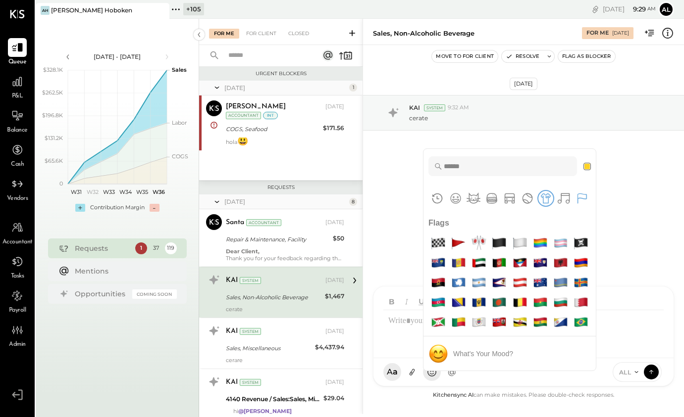
click at [545, 198] on button "Objects" at bounding box center [545, 198] width 15 height 15
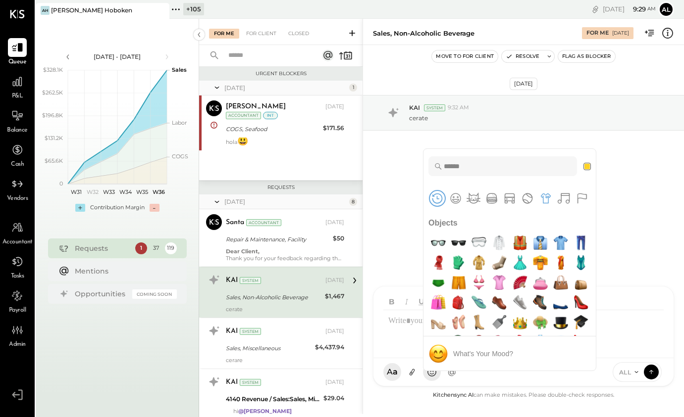
click at [432, 197] on button "Frequently Used" at bounding box center [437, 198] width 15 height 15
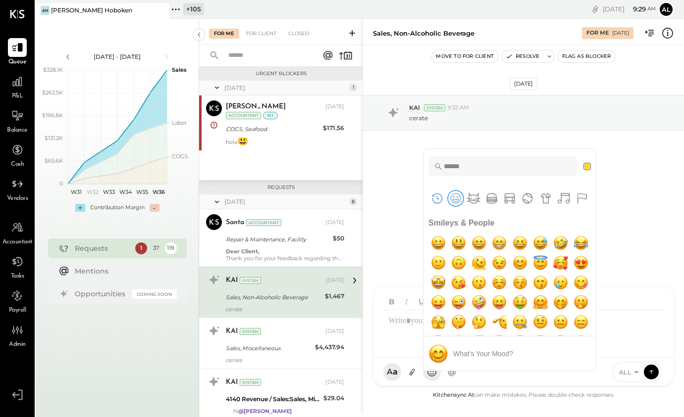
click at [453, 198] on button "Smileys & People" at bounding box center [455, 198] width 15 height 15
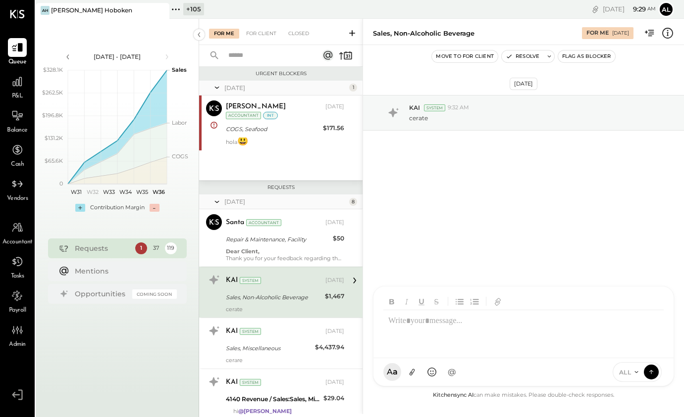
click at [410, 204] on div "[DATE] KAI System 9:32 AM cerate" at bounding box center [523, 137] width 321 height 135
click at [425, 333] on div at bounding box center [523, 330] width 280 height 40
click at [624, 313] on icon at bounding box center [653, 315] width 12 height 12
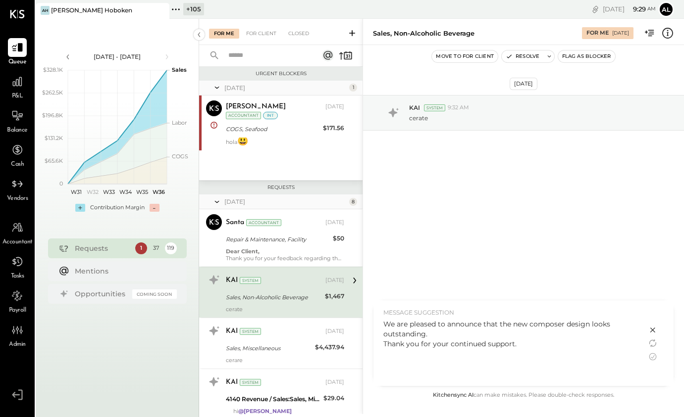
click at [551, 342] on div "We are pleased to announce that the new composer design looks outstanding. Than…" at bounding box center [510, 334] width 254 height 30
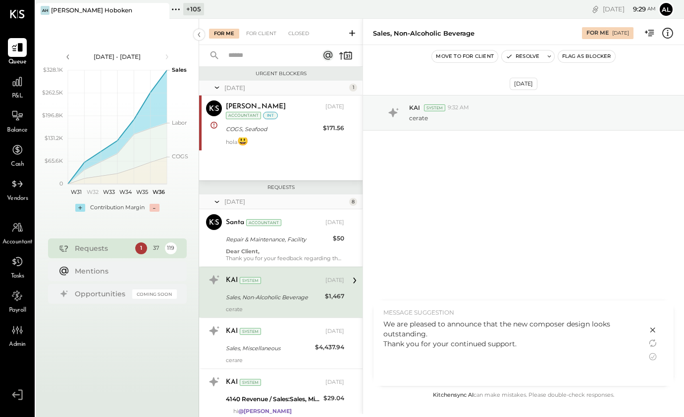
click at [624, 328] on icon at bounding box center [653, 330] width 12 height 12
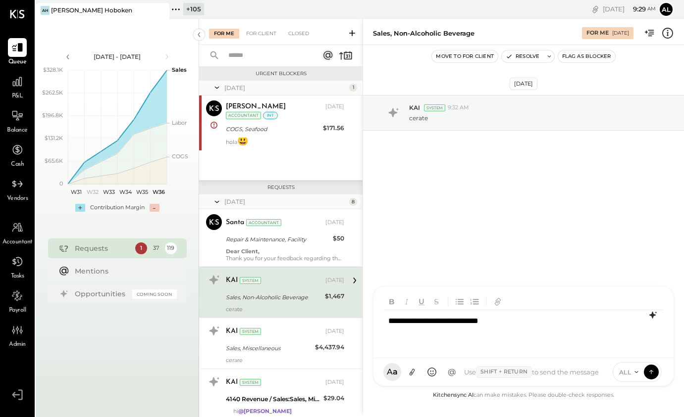
click at [523, 323] on div "**********" at bounding box center [523, 330] width 280 height 40
click at [624, 317] on icon at bounding box center [653, 315] width 12 height 12
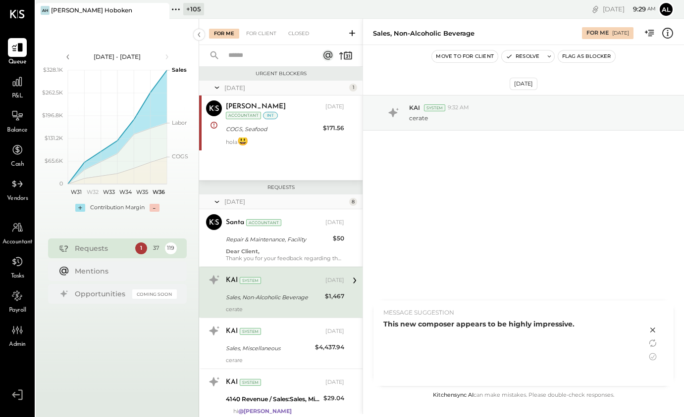
click at [624, 317] on div at bounding box center [660, 344] width 27 height 86
click at [624, 346] on icon at bounding box center [653, 344] width 6 height 5
click at [521, 336] on div "We are pleased to announce that the new composer has an impressive design and f…" at bounding box center [510, 329] width 254 height 20
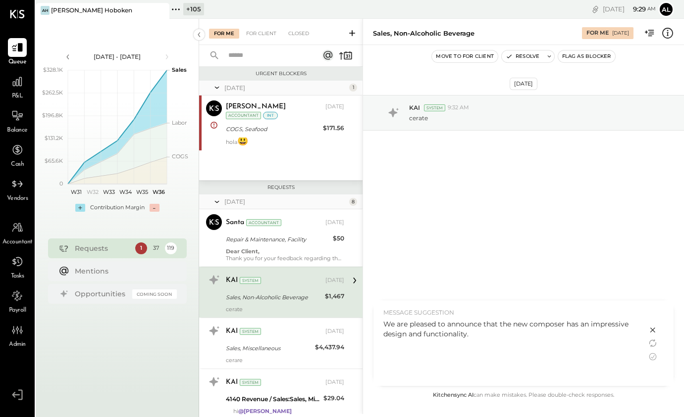
click at [505, 333] on div "We are pleased to announce that the new composer has an impressive design and f…" at bounding box center [510, 329] width 254 height 20
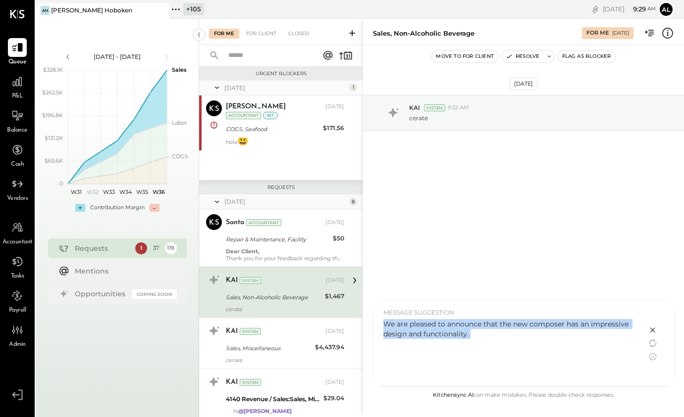
click at [624, 332] on icon at bounding box center [653, 330] width 12 height 12
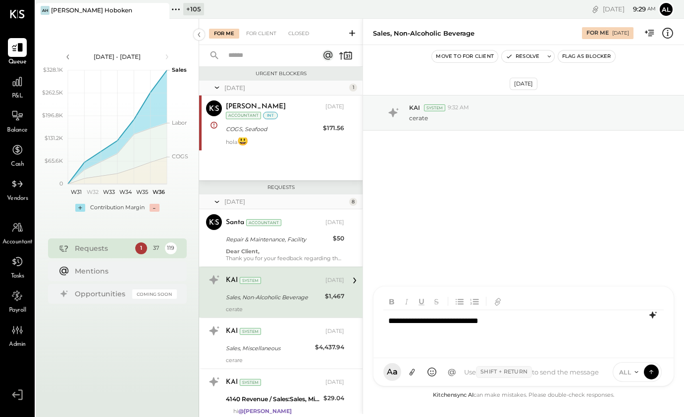
click at [540, 329] on div "**********" at bounding box center [523, 330] width 280 height 40
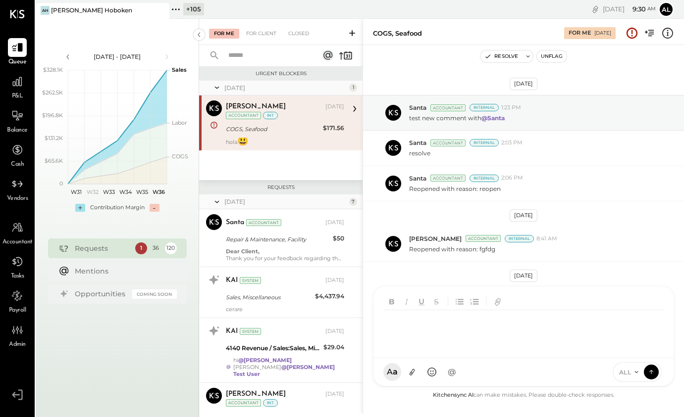
scroll to position [202, 0]
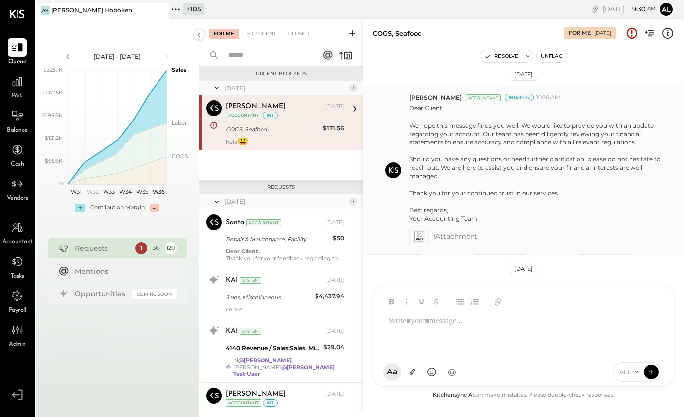
click at [503, 228] on div "1 Attachment" at bounding box center [542, 237] width 267 height 20
click at [453, 339] on div "[DATE] Santa Accountant Internal 1:23 PM test new comment with @Santa Santa Acc…" at bounding box center [523, 230] width 321 height 320
click at [468, 359] on div at bounding box center [523, 323] width 300 height 72
click at [624, 317] on div "**********" at bounding box center [523, 330] width 280 height 40
click at [624, 317] on icon at bounding box center [652, 315] width 6 height 7
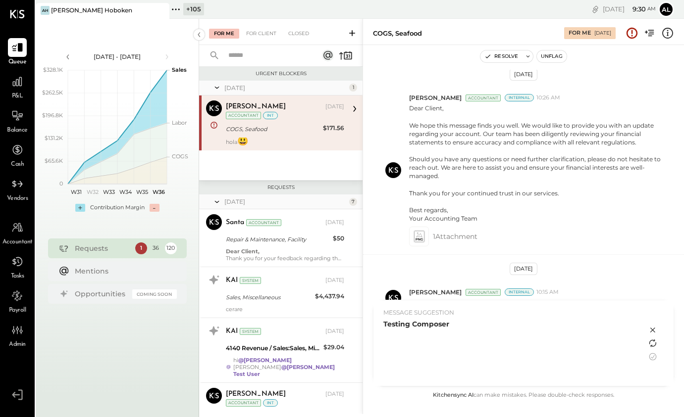
click at [624, 339] on icon at bounding box center [653, 344] width 12 height 12
click at [624, 330] on icon at bounding box center [653, 330] width 12 height 12
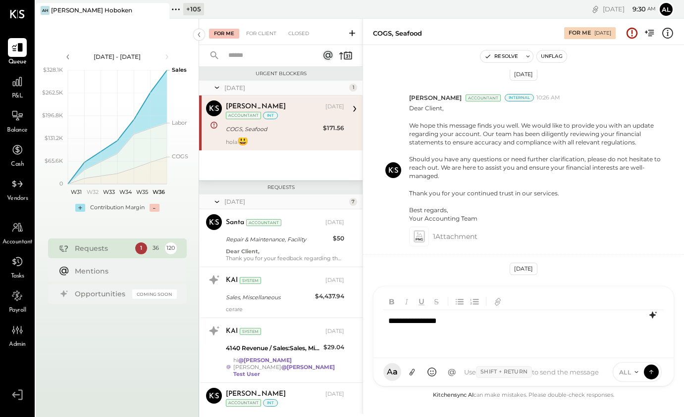
click at [491, 338] on div "**********" at bounding box center [523, 330] width 280 height 40
click at [576, 374] on div "Use Shift + Return to send the message" at bounding box center [532, 372] width 142 height 12
click at [624, 374] on icon at bounding box center [636, 372] width 8 height 8
click at [624, 371] on icon at bounding box center [636, 372] width 8 height 8
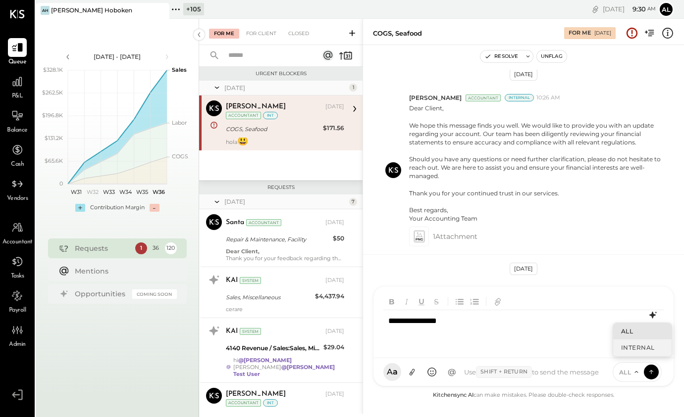
click at [624, 347] on div "INTERNAL" at bounding box center [642, 348] width 58 height 16
click at [624, 372] on icon at bounding box center [651, 372] width 9 height 10
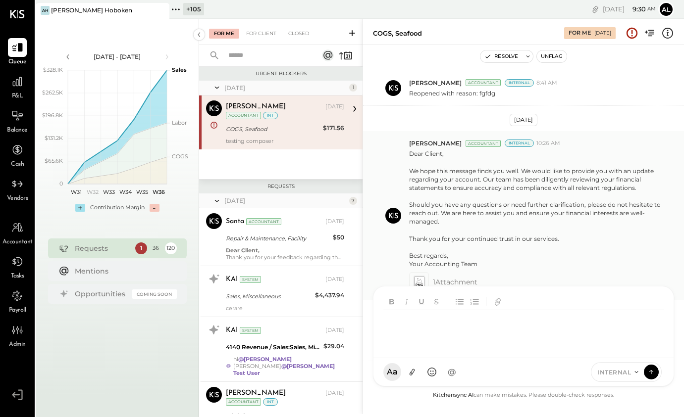
scroll to position [268, 0]
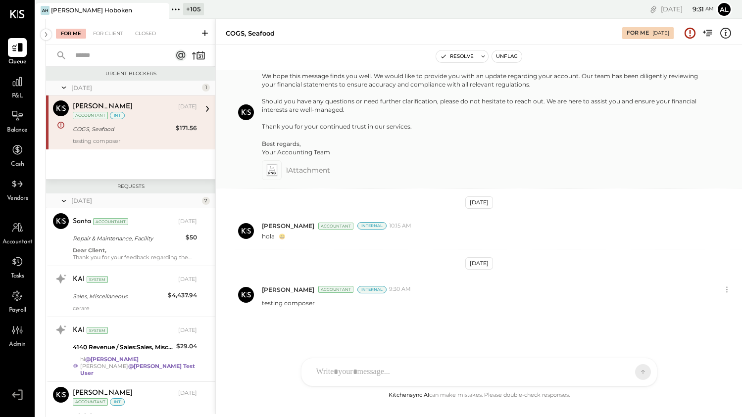
scroll to position [251, 0]
drag, startPoint x: 362, startPoint y: 121, endPoint x: 530, endPoint y: 146, distance: 169.2
click at [530, 147] on div "For Me For Client Closed Urgent Blockers July 25 1 Alex Racioppi Accountant Ale…" at bounding box center [394, 217] width 696 height 396
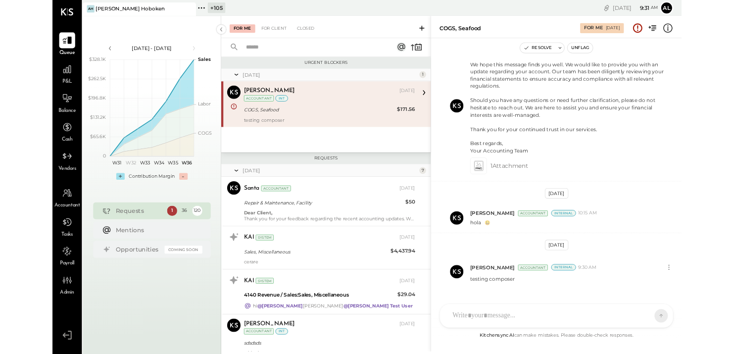
scroll to position [259, 0]
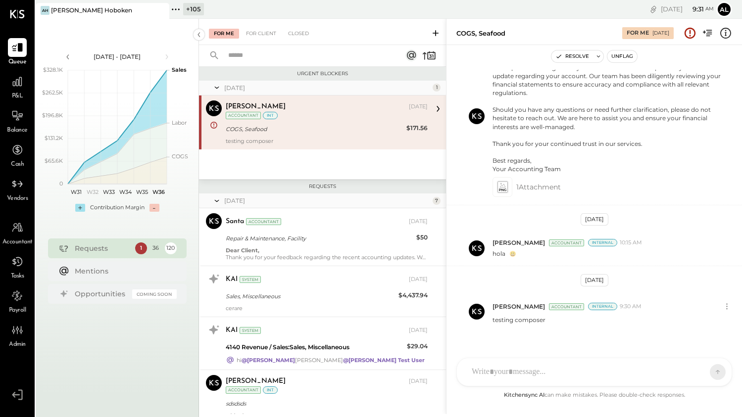
drag, startPoint x: 216, startPoint y: 112, endPoint x: 348, endPoint y: 117, distance: 131.8
click at [348, 117] on div "For Me For Client Closed Urgent Blockers July 25 1 Alex Racioppi Accountant Ale…" at bounding box center [470, 217] width 543 height 396
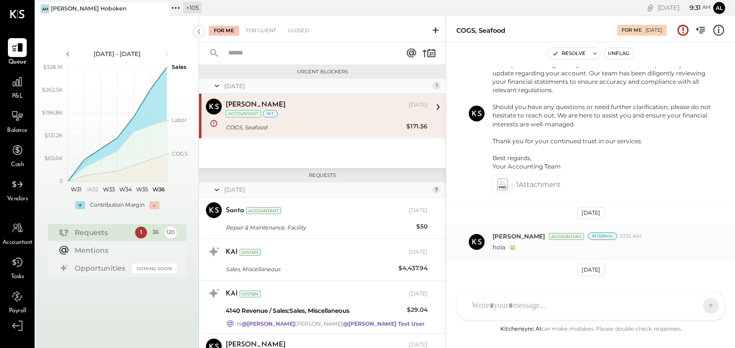
scroll to position [320, 0]
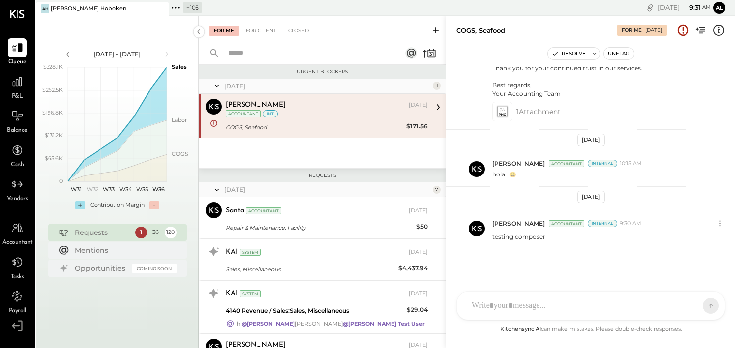
click at [595, 302] on div at bounding box center [582, 306] width 230 height 22
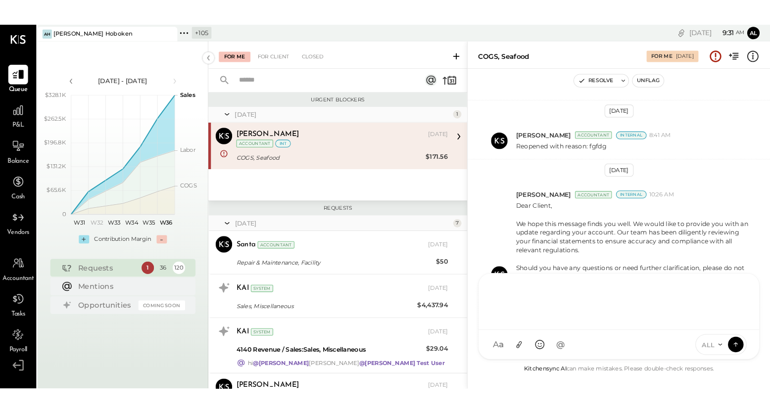
scroll to position [362, 0]
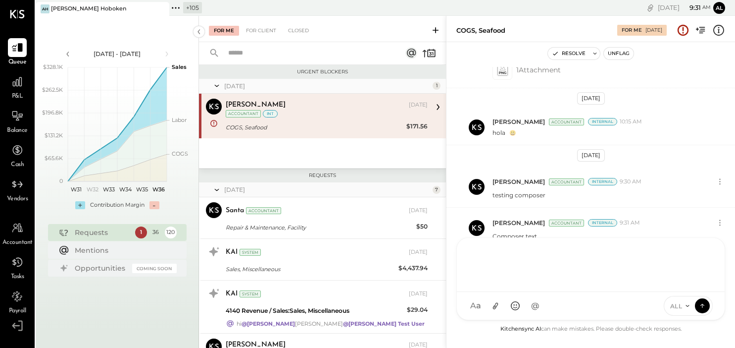
click at [541, 269] on div at bounding box center [591, 264] width 248 height 40
click at [454, 209] on div "Alex Racioppi Accountant Internal 9:31 AM Composer text" at bounding box center [591, 227] width 289 height 41
click at [541, 307] on div "AL [PERSON_NAME] S Santa JP [PERSON_NAME] AT [PERSON_NAME] Test User ST Santa T…" at bounding box center [591, 305] width 269 height 29
click at [470, 177] on div at bounding box center [470, 186] width 30 height 25
click at [533, 307] on div "AL [PERSON_NAME] S Santa JP [PERSON_NAME] AT [PERSON_NAME] Test User ST Santa T…" at bounding box center [591, 305] width 269 height 29
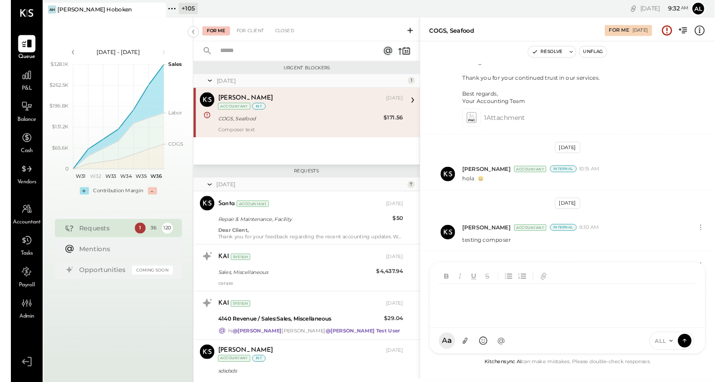
scroll to position [310, 0]
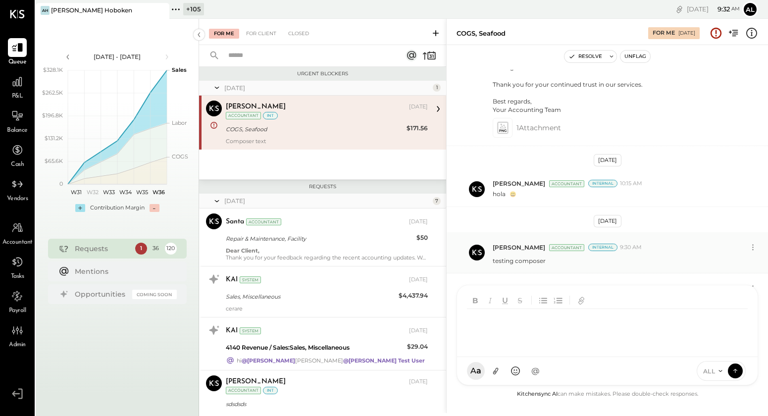
click at [657, 263] on div "testing composer" at bounding box center [626, 260] width 267 height 10
click at [654, 357] on div at bounding box center [607, 321] width 301 height 72
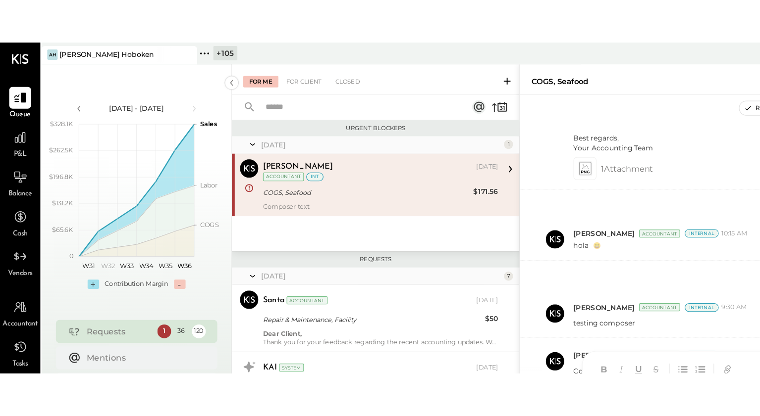
scroll to position [301, 0]
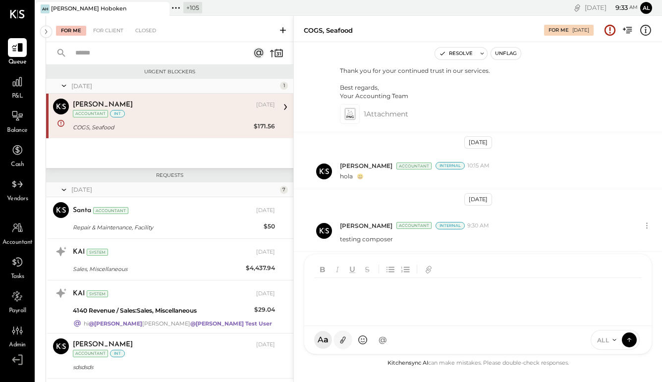
click at [344, 338] on icon at bounding box center [343, 340] width 10 height 10
click at [430, 268] on icon "button" at bounding box center [428, 267] width 5 height 5
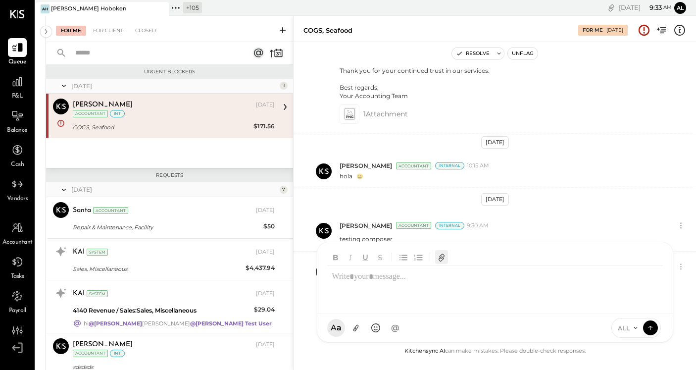
click at [443, 257] on icon "button" at bounding box center [441, 258] width 5 height 5
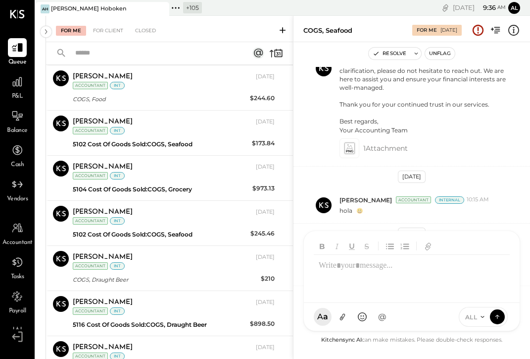
scroll to position [1489, 0]
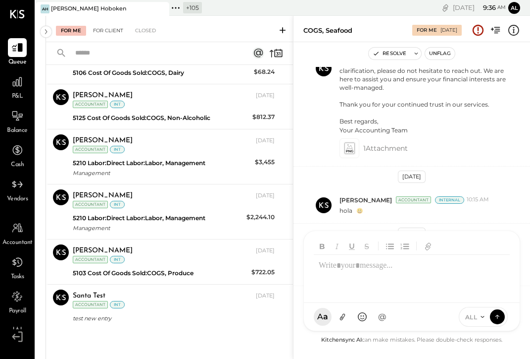
click at [119, 31] on div "For Client" at bounding box center [108, 31] width 40 height 10
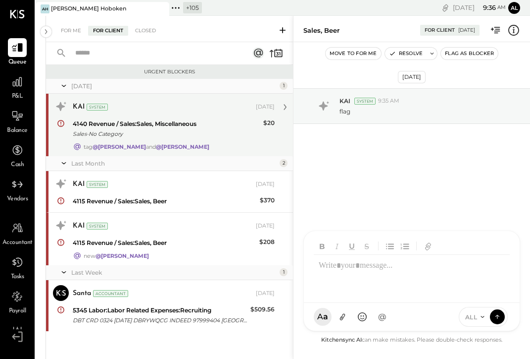
click at [198, 115] on div "KAI System Jun 24, 2025 4140 Revenue / Sales:Sales, Miscellaneous Sales-No Cate…" at bounding box center [174, 125] width 202 height 52
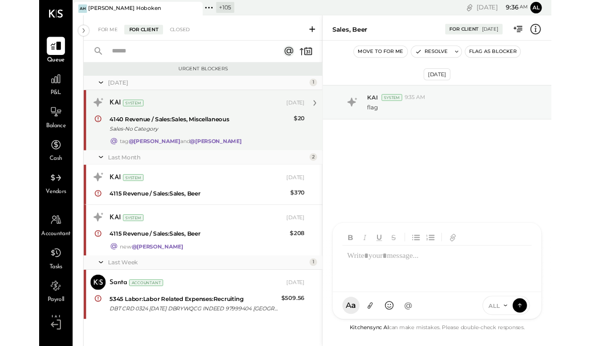
scroll to position [13, 0]
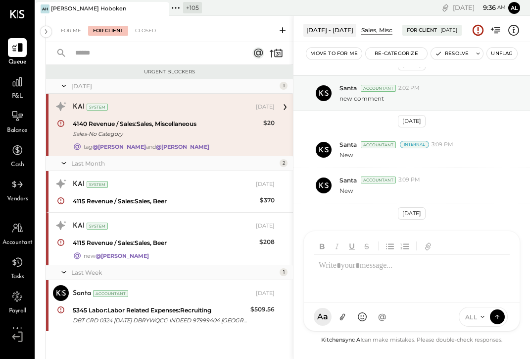
click at [355, 31] on div "Dec 30, 2024 - Jan 5, 2025" at bounding box center [330, 30] width 53 height 12
click at [441, 9] on icon "copy link" at bounding box center [446, 8] width 10 height 10
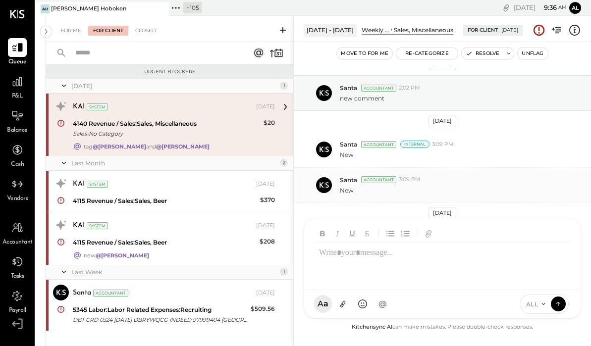
scroll to position [25, 0]
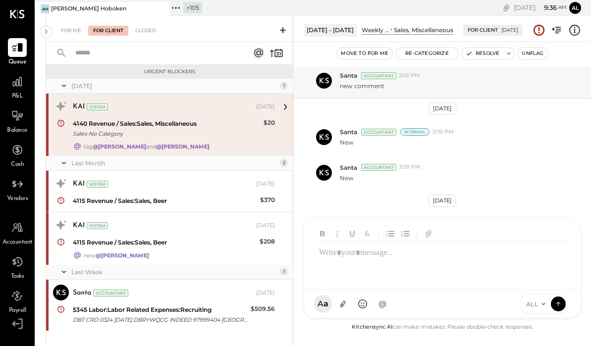
click at [437, 253] on div at bounding box center [442, 262] width 257 height 40
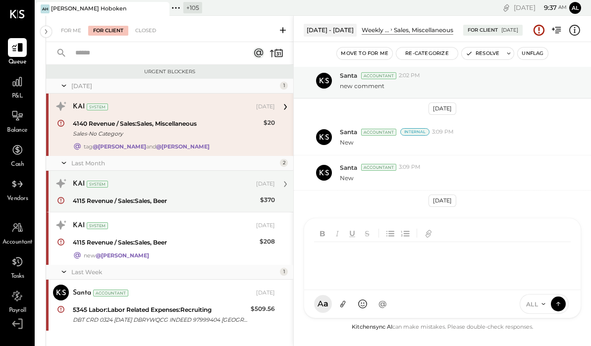
click at [280, 199] on div "KAI System Aug 15, 2025 4115 Revenue / Sales:Sales, Beer $370 comment" at bounding box center [169, 191] width 247 height 41
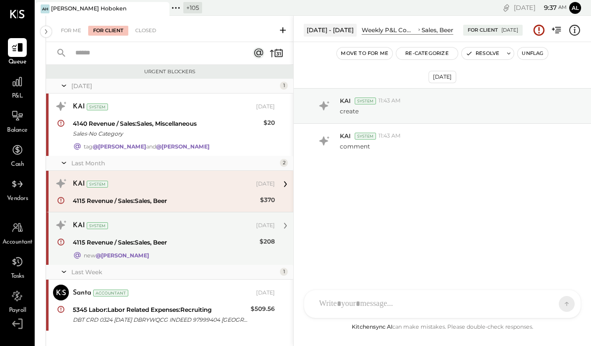
click at [232, 238] on div "4115 Revenue / Sales:Sales, Beer" at bounding box center [165, 243] width 184 height 10
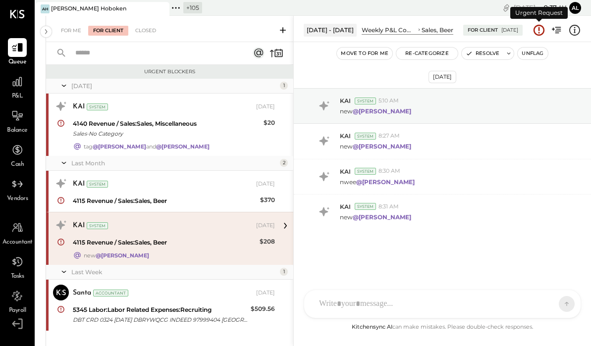
click at [537, 27] on icon at bounding box center [538, 30] width 13 height 13
click at [539, 34] on icon at bounding box center [538, 30] width 13 height 13
click at [538, 34] on icon at bounding box center [538, 30] width 13 height 13
click at [576, 29] on icon at bounding box center [574, 30] width 13 height 13
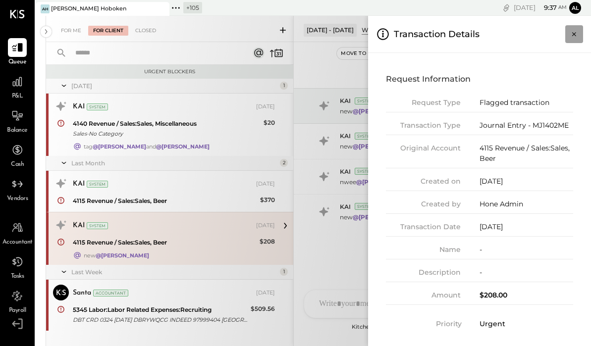
click at [574, 34] on icon "Close panel" at bounding box center [574, 34] width 10 height 10
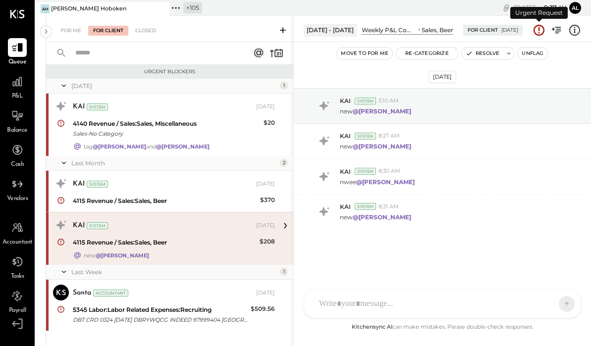
click at [538, 30] on icon at bounding box center [538, 29] width 1 height 4
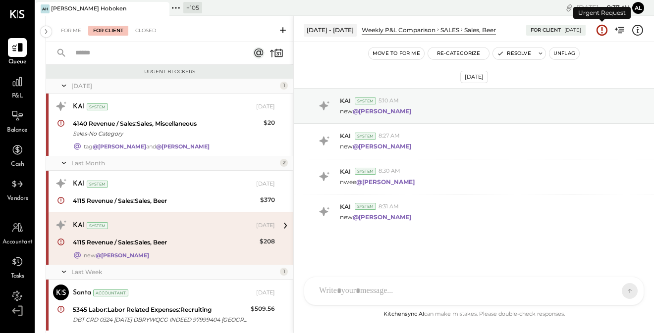
click at [601, 30] on icon at bounding box center [601, 29] width 1 height 4
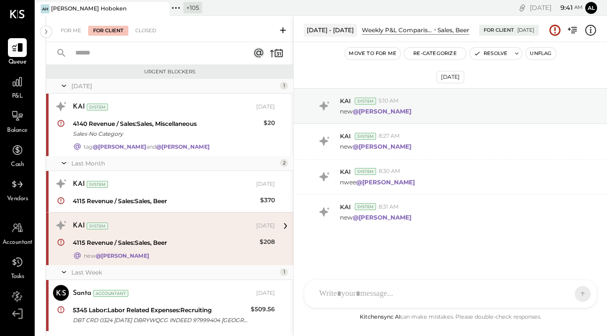
click at [537, 56] on button "Unflag" at bounding box center [540, 54] width 30 height 12
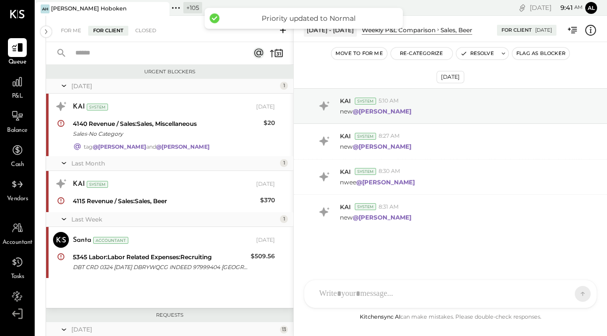
scroll to position [38, 0]
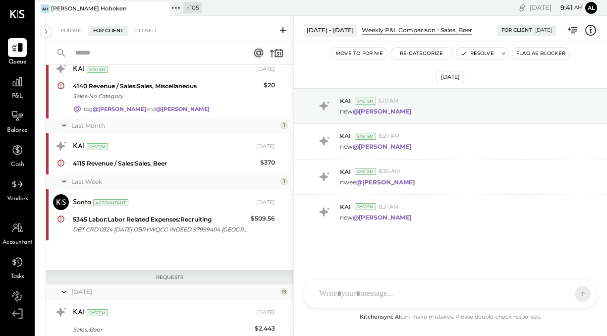
click at [550, 54] on button "Flag as Blocker" at bounding box center [540, 54] width 57 height 12
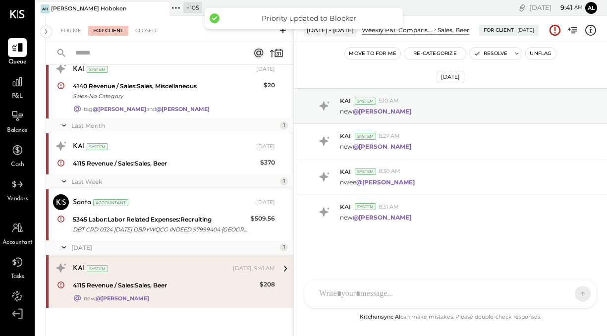
scroll to position [118, 0]
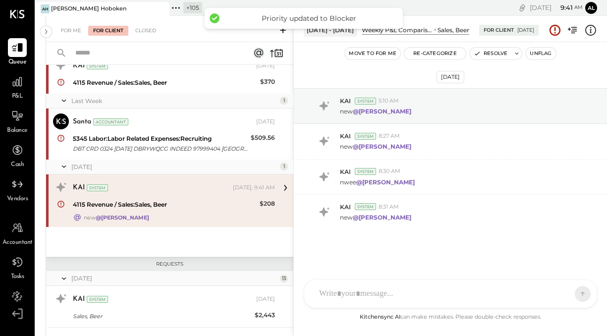
click at [545, 55] on button "Unflag" at bounding box center [540, 54] width 30 height 12
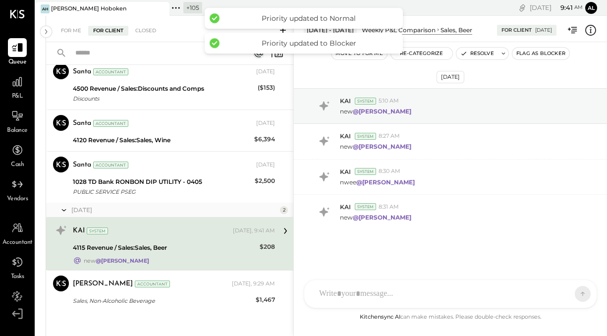
click at [545, 55] on button "Flag as Blocker" at bounding box center [540, 54] width 57 height 12
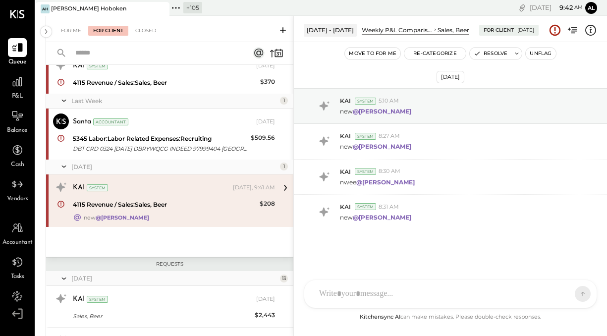
click at [544, 51] on button "Unflag" at bounding box center [540, 54] width 30 height 12
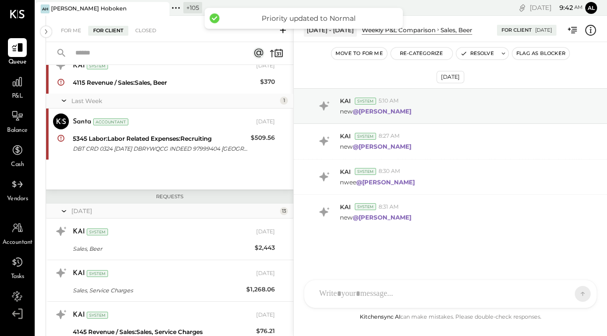
scroll to position [5123, 0]
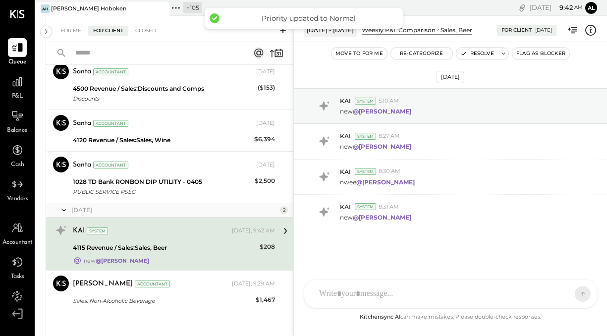
click at [550, 52] on button "Flag as Blocker" at bounding box center [540, 54] width 57 height 12
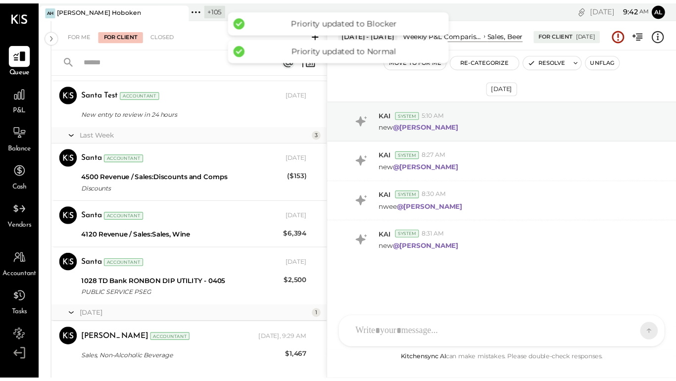
scroll to position [118, 0]
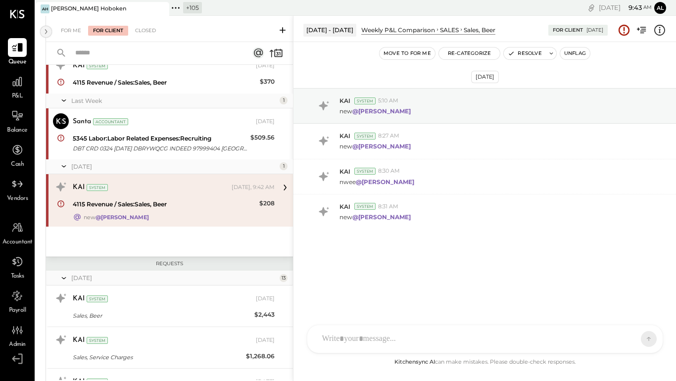
click at [42, 30] on icon at bounding box center [46, 32] width 11 height 18
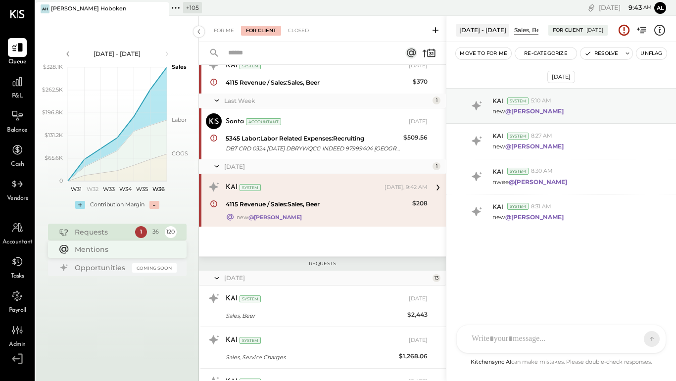
click at [125, 248] on div "Mentions" at bounding box center [123, 250] width 97 height 10
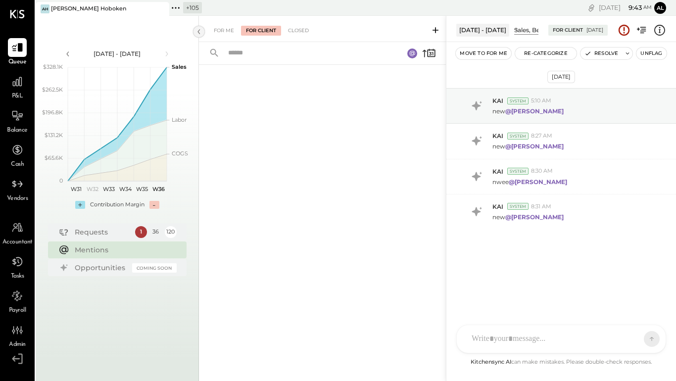
click at [204, 28] on icon at bounding box center [199, 32] width 11 height 18
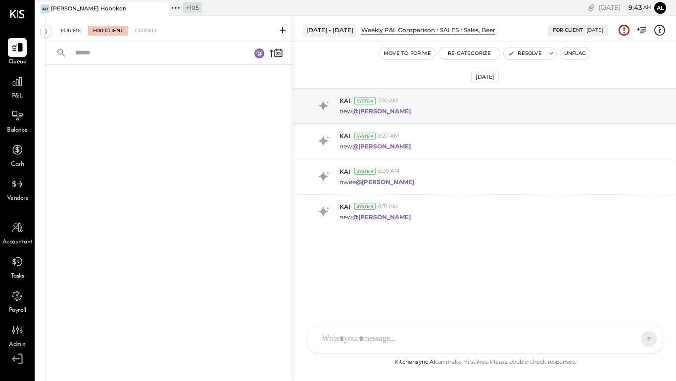
click at [67, 31] on div "For Me" at bounding box center [71, 31] width 30 height 10
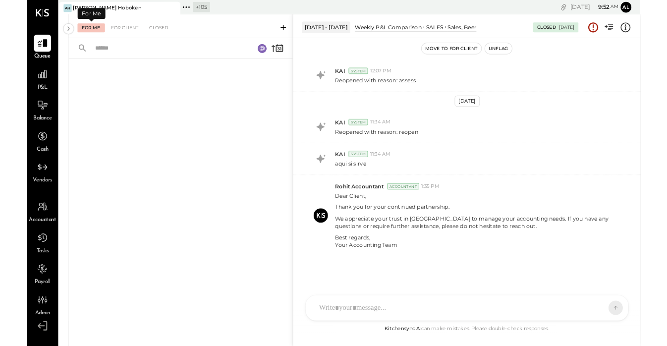
scroll to position [58, 0]
